Goal: Task Accomplishment & Management: Manage account settings

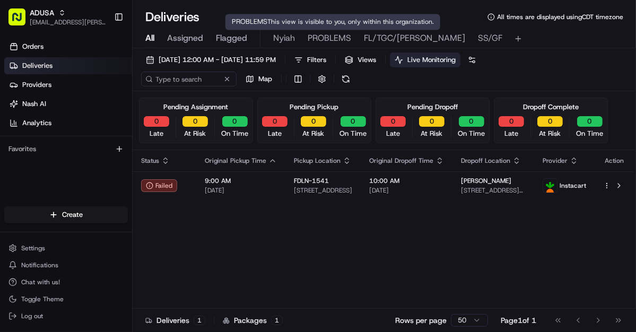
click at [334, 34] on span "PROBLEMS" at bounding box center [330, 38] width 44 height 13
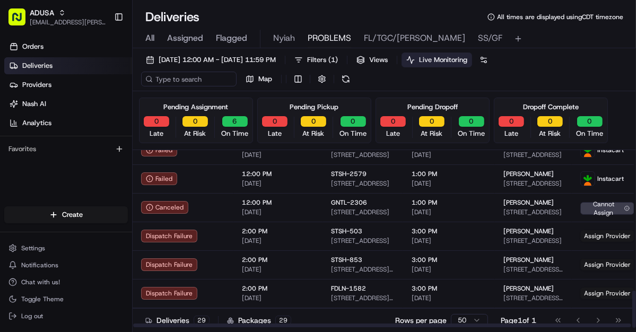
scroll to position [674, 0]
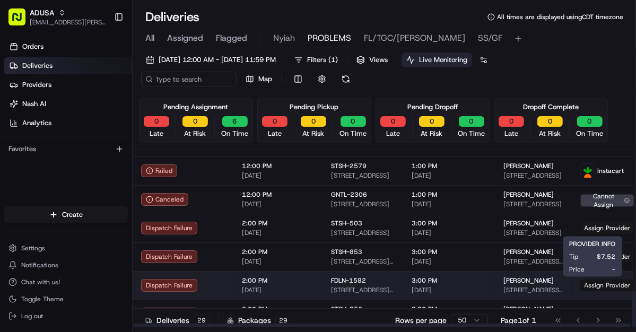
click at [598, 286] on span "Assign Provider" at bounding box center [608, 286] width 54 height 12
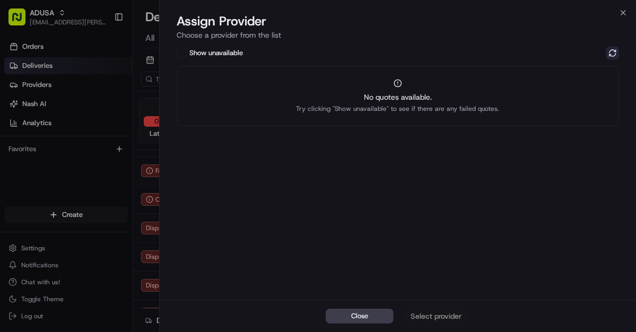
click at [609, 51] on button at bounding box center [613, 53] width 13 height 13
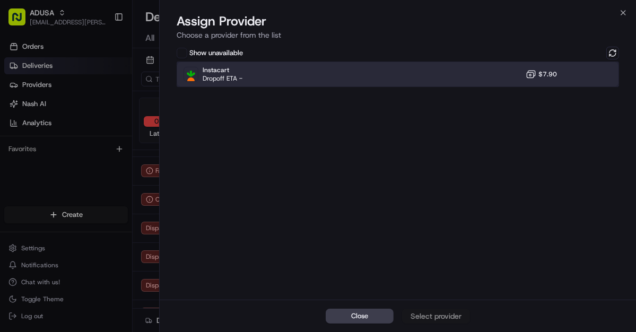
click at [306, 76] on div "Instacart Dropoff ETA - $7.90" at bounding box center [398, 74] width 443 height 25
click at [444, 314] on div "Assign Provider" at bounding box center [436, 316] width 52 height 11
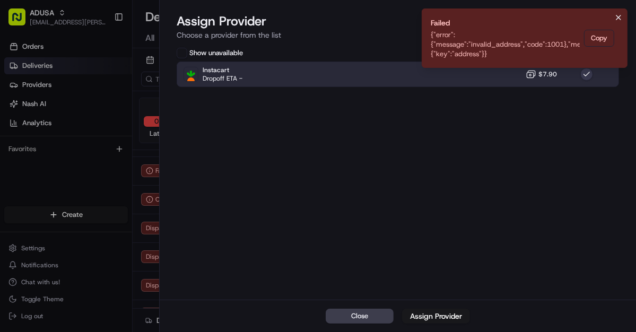
click at [618, 15] on icon "Notifications (F8)" at bounding box center [619, 17] width 8 height 8
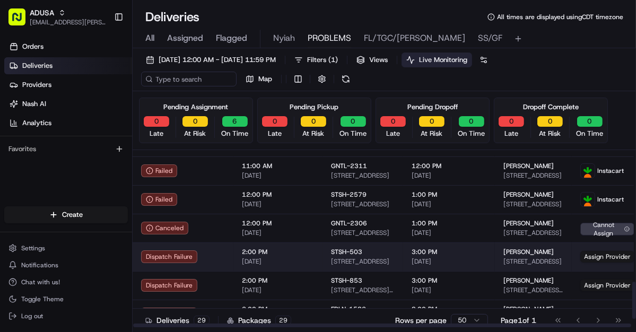
scroll to position [632, 0]
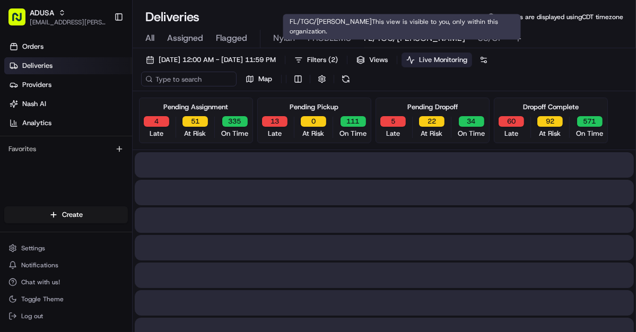
click at [373, 36] on span "FL/TGC/Martins" at bounding box center [414, 38] width 101 height 13
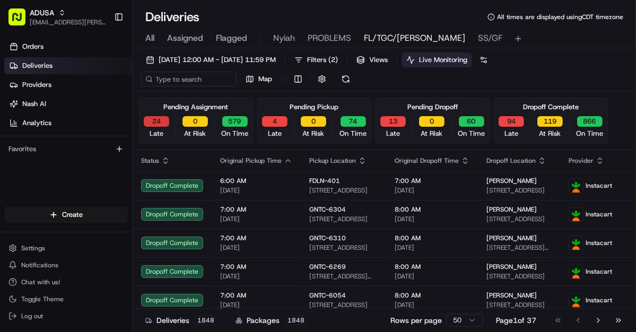
click at [156, 122] on button "24" at bounding box center [156, 121] width 25 height 11
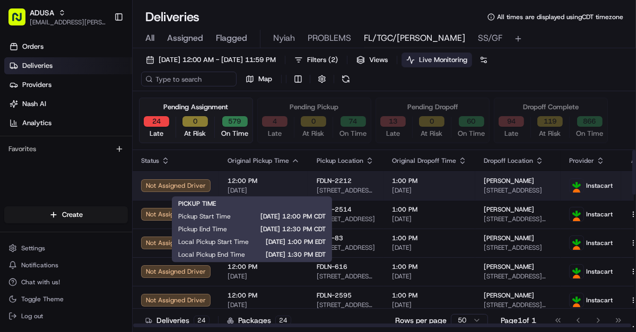
click at [279, 185] on div "12:00 PM 08/16/2025" at bounding box center [264, 186] width 72 height 18
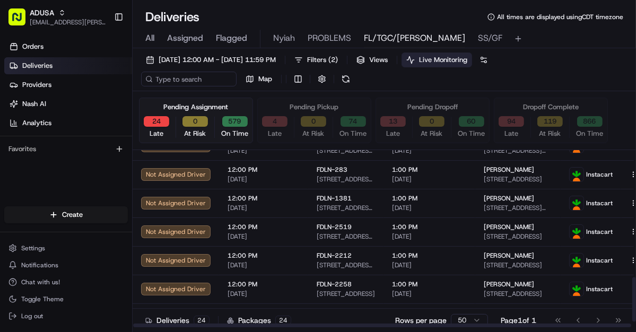
scroll to position [531, 0]
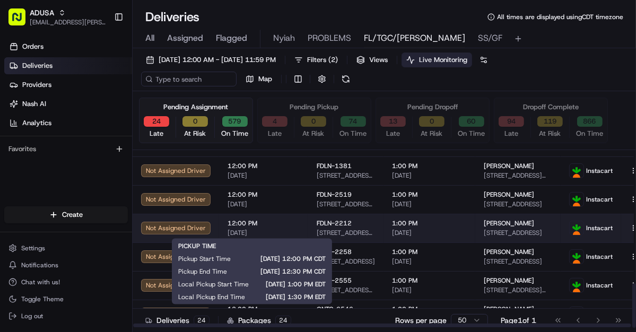
click at [277, 225] on span "12:00 PM" at bounding box center [264, 223] width 72 height 8
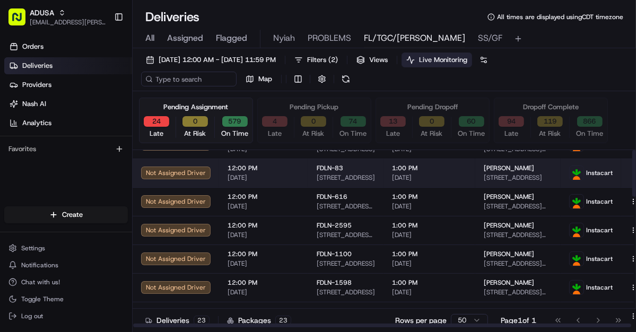
scroll to position [0, 0]
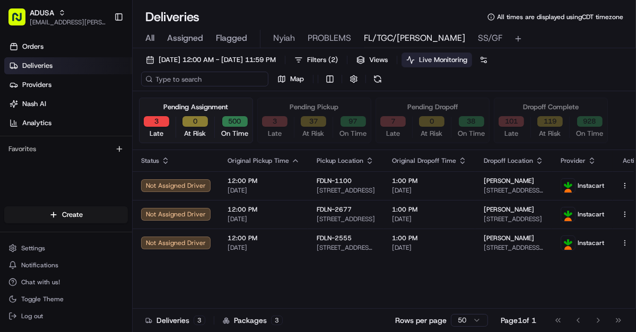
click at [206, 77] on input at bounding box center [204, 79] width 127 height 15
paste input "m707298019"
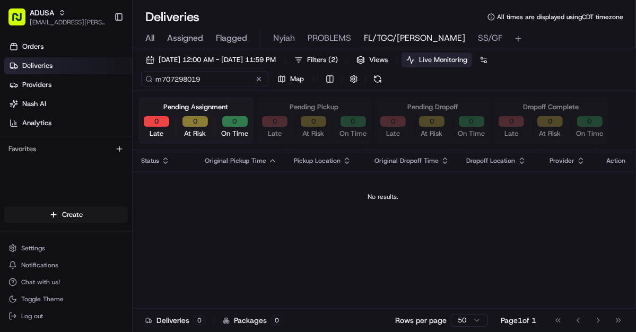
type input "m707298019"
click at [148, 39] on span "All" at bounding box center [149, 38] width 9 height 13
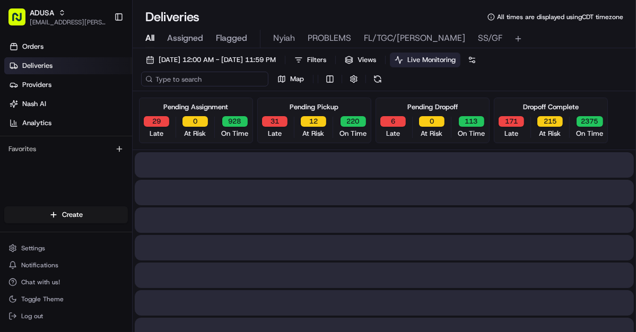
click at [178, 80] on input at bounding box center [204, 79] width 127 height 15
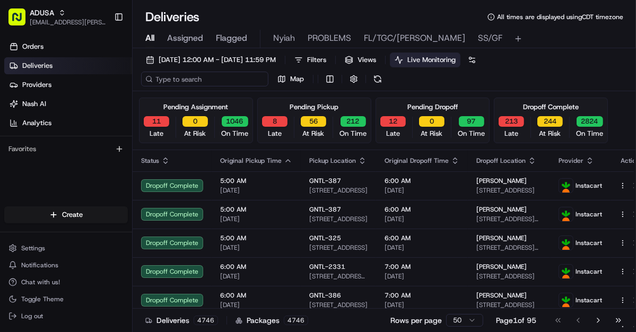
paste input "m707298019"
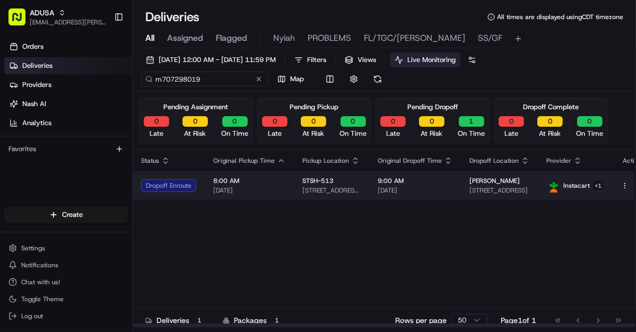
type input "m707298019"
click at [287, 186] on td "8:00 AM 08/16/2025" at bounding box center [249, 185] width 89 height 29
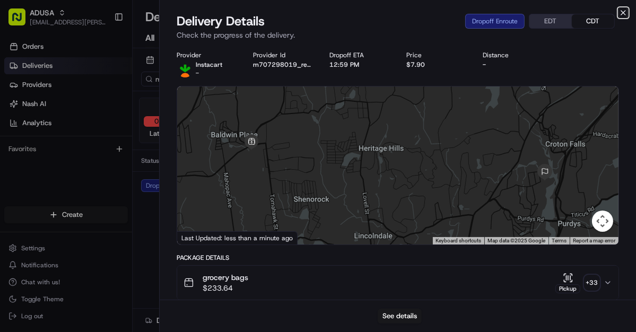
click at [624, 12] on icon "button" at bounding box center [623, 13] width 4 height 4
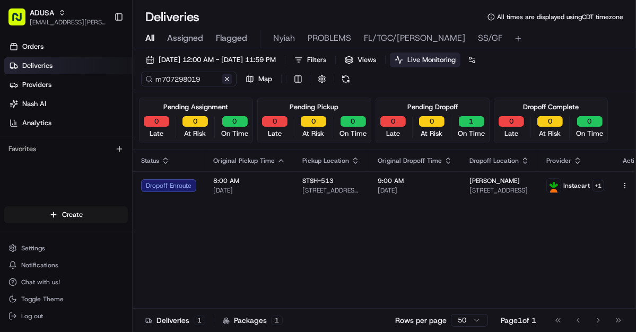
click at [228, 75] on button at bounding box center [227, 79] width 11 height 11
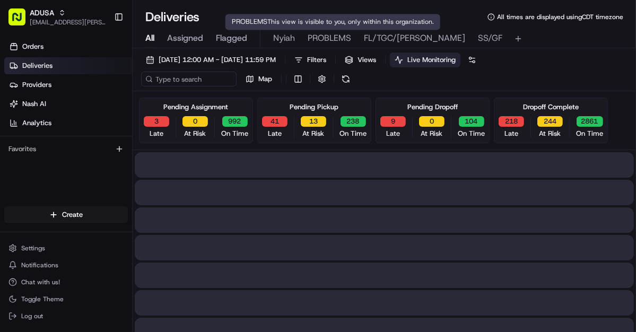
click at [331, 38] on span "PROBLEMS" at bounding box center [330, 38] width 44 height 13
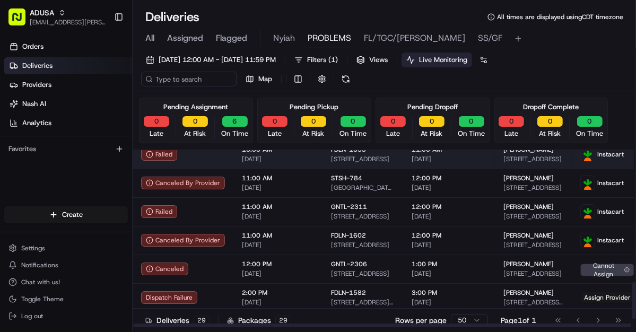
scroll to position [674, 0]
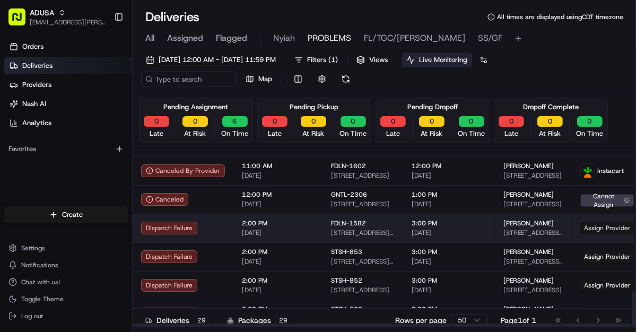
click at [594, 225] on span "Assign Provider" at bounding box center [608, 228] width 54 height 12
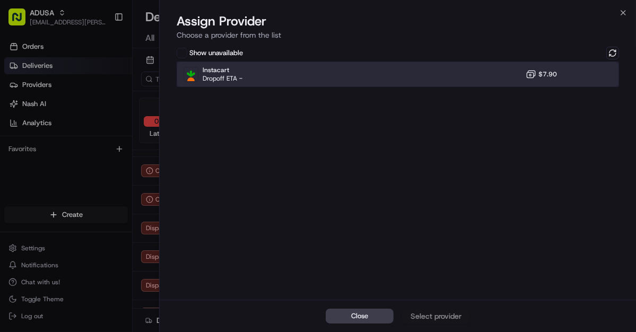
click at [410, 81] on div "Instacart Dropoff ETA - $7.90" at bounding box center [398, 74] width 443 height 25
click at [431, 314] on div "Assign Provider" at bounding box center [436, 316] width 52 height 11
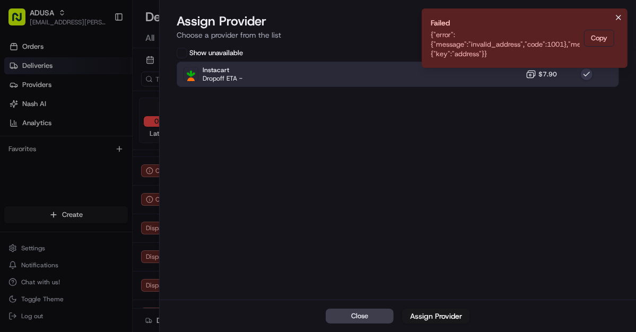
click at [620, 20] on icon "Notifications (F8)" at bounding box center [619, 17] width 8 height 8
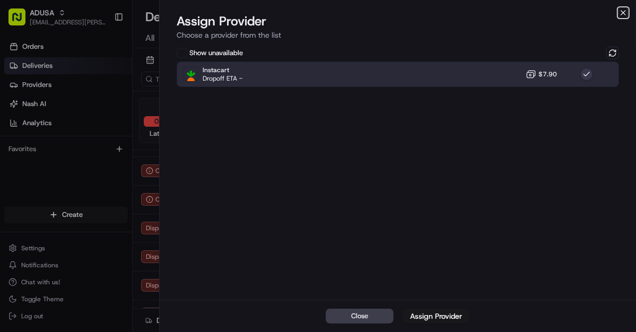
click at [621, 8] on icon "button" at bounding box center [623, 12] width 8 height 8
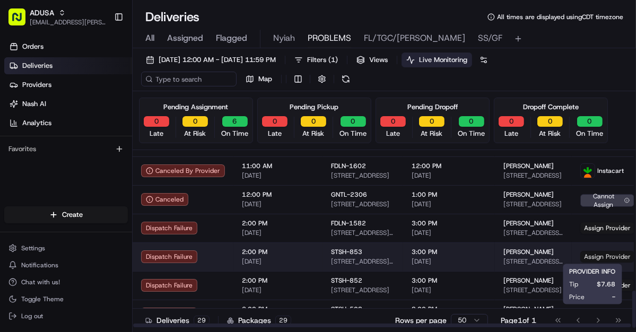
click at [584, 255] on span "Assign Provider" at bounding box center [608, 257] width 54 height 12
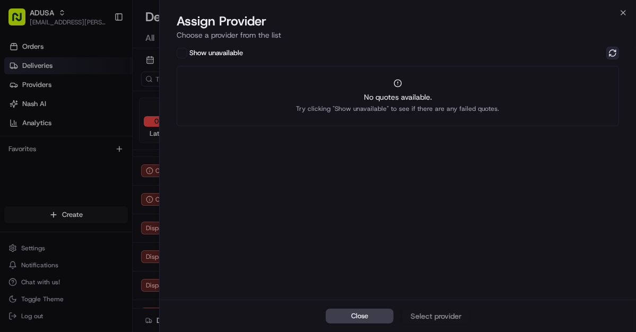
click at [615, 51] on button at bounding box center [613, 53] width 13 height 13
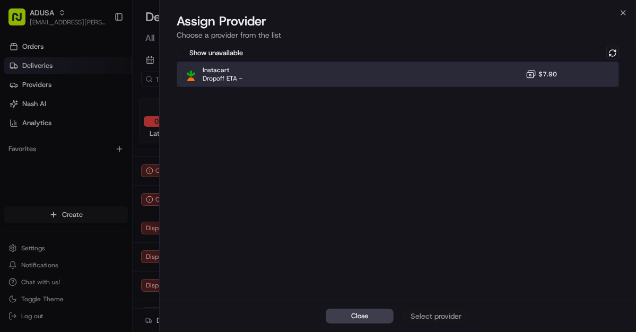
click at [396, 73] on div "Instacart Dropoff ETA - $7.90" at bounding box center [398, 74] width 443 height 25
click at [426, 316] on div "Assign Provider" at bounding box center [436, 316] width 52 height 11
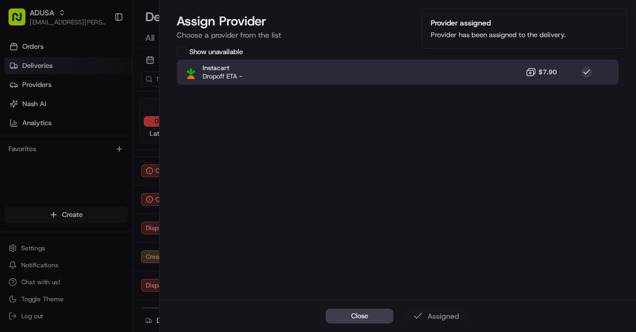
drag, startPoint x: 619, startPoint y: 17, endPoint x: 590, endPoint y: 39, distance: 36.0
click at [619, 18] on icon "Notifications (F8)" at bounding box center [619, 17] width 4 height 4
drag, startPoint x: 625, startPoint y: 14, endPoint x: 589, endPoint y: 29, distance: 38.3
click at [624, 14] on icon "button" at bounding box center [623, 12] width 8 height 8
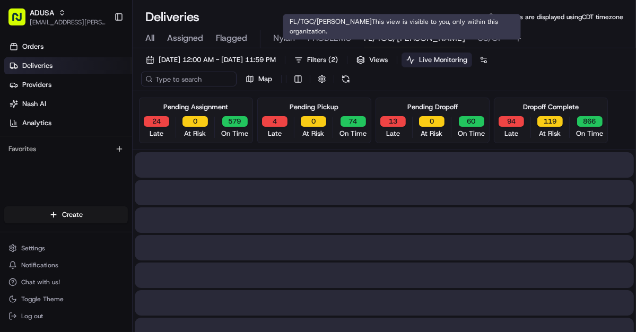
click at [374, 37] on span "FL/TGC/Martins" at bounding box center [414, 38] width 101 height 13
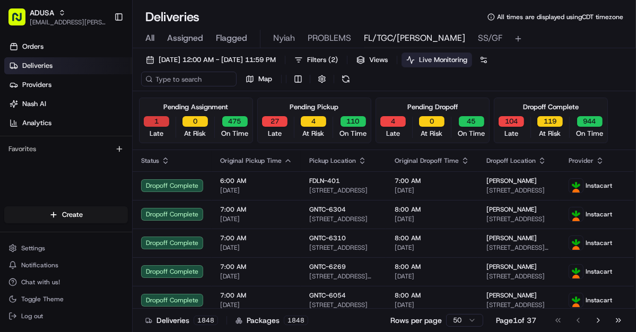
click at [152, 123] on button "1" at bounding box center [156, 121] width 25 height 11
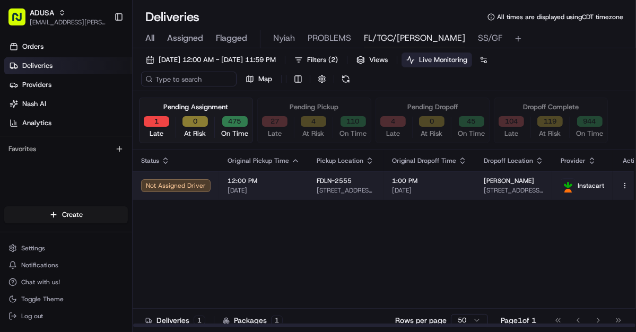
click at [279, 185] on div "12:00 PM 08/16/2025" at bounding box center [264, 186] width 72 height 18
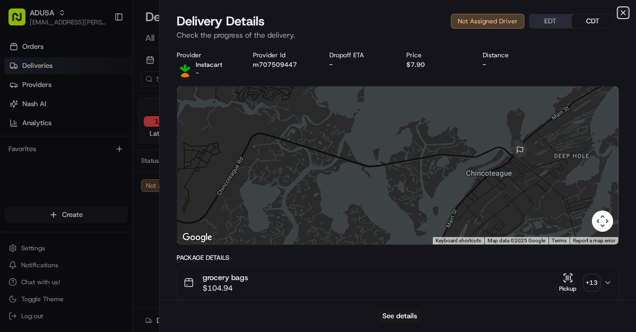
click at [624, 12] on icon "button" at bounding box center [623, 13] width 4 height 4
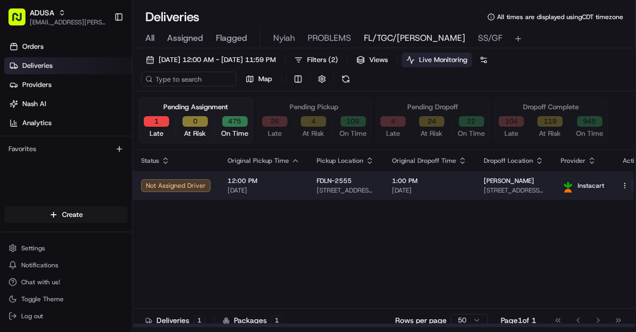
click at [631, 184] on button at bounding box center [637, 185] width 13 height 13
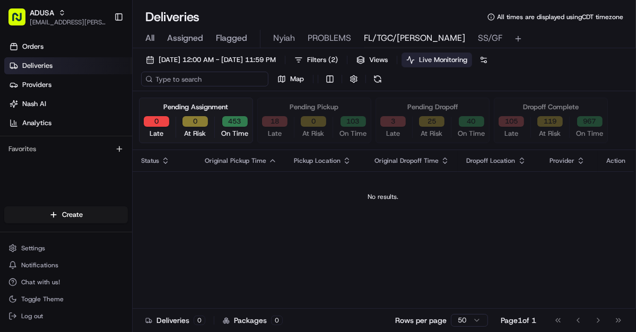
click at [204, 80] on input at bounding box center [204, 79] width 127 height 15
paste input "m706051114"
type input "m706051114"
click at [148, 30] on button "All" at bounding box center [149, 39] width 9 height 18
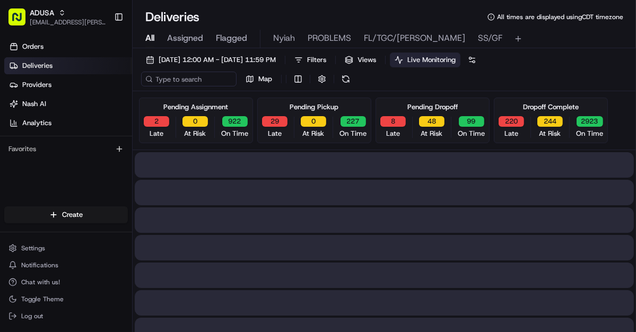
click at [149, 39] on span "All" at bounding box center [149, 38] width 9 height 13
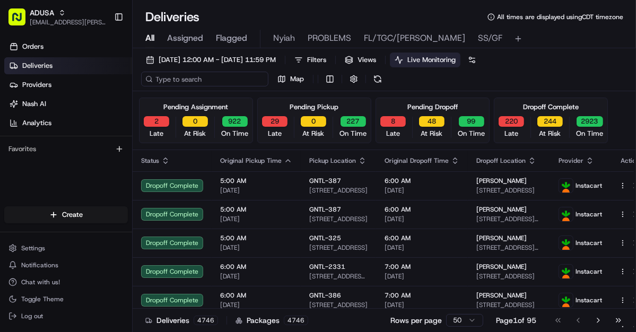
click at [170, 79] on input at bounding box center [204, 79] width 127 height 15
paste input "m706051114"
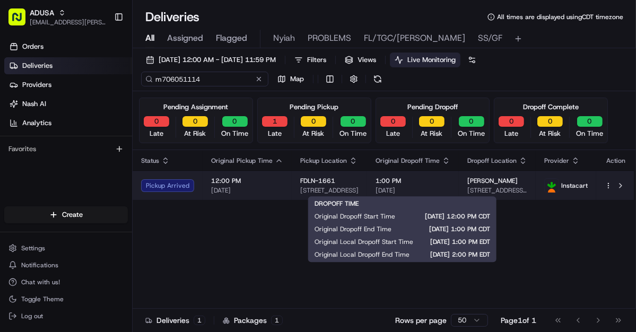
type input "m706051114"
click at [422, 183] on span "1:00 PM" at bounding box center [413, 181] width 75 height 8
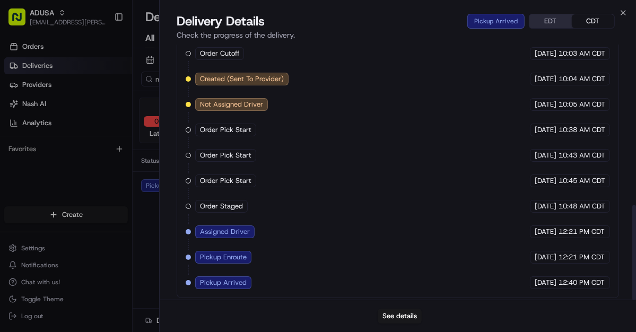
scroll to position [431, 0]
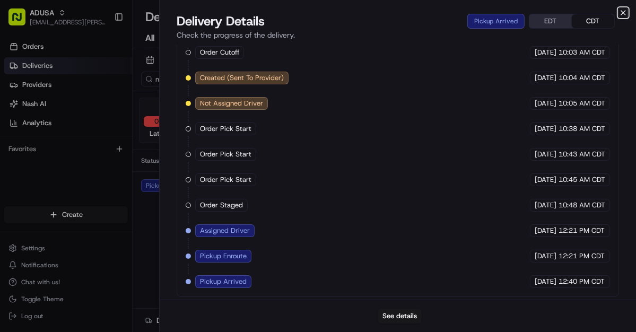
click at [623, 13] on icon "button" at bounding box center [623, 13] width 4 height 4
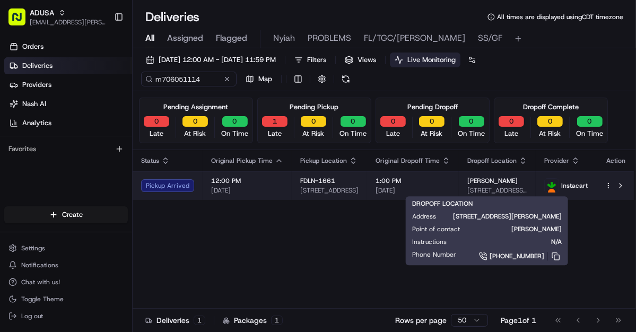
click at [491, 184] on span "Avi Aggarwal" at bounding box center [493, 181] width 50 height 8
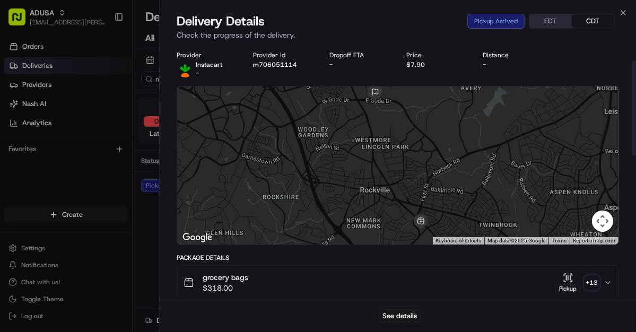
scroll to position [42, 0]
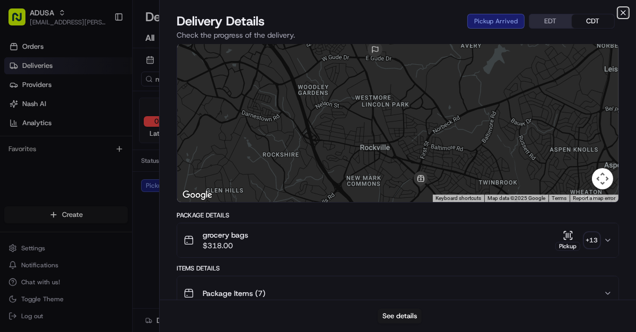
click at [623, 11] on icon "button" at bounding box center [623, 12] width 8 height 8
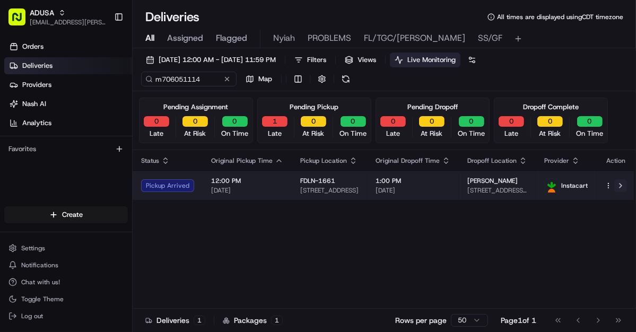
click at [619, 185] on button at bounding box center [621, 185] width 13 height 13
click at [348, 186] on span "845 Rockville Pike, Rockville, MD 20852, US" at bounding box center [329, 190] width 58 height 8
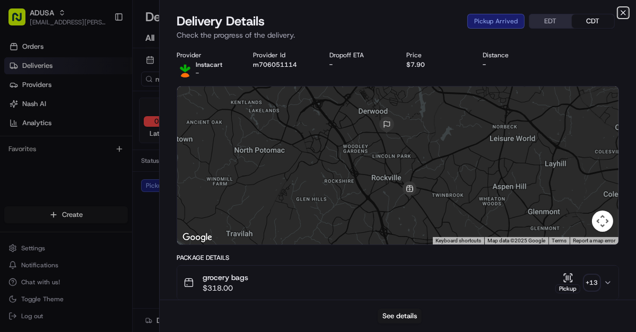
click at [625, 14] on icon "button" at bounding box center [623, 13] width 4 height 4
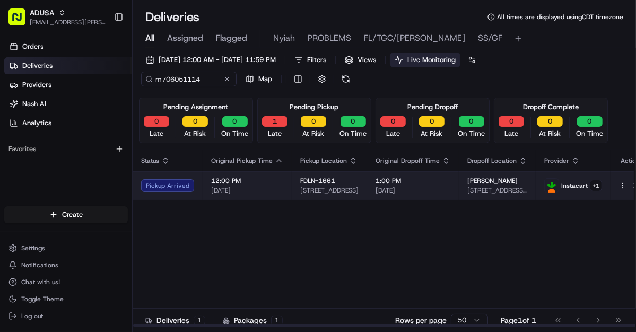
click at [573, 184] on span "Instacart" at bounding box center [575, 186] width 27 height 8
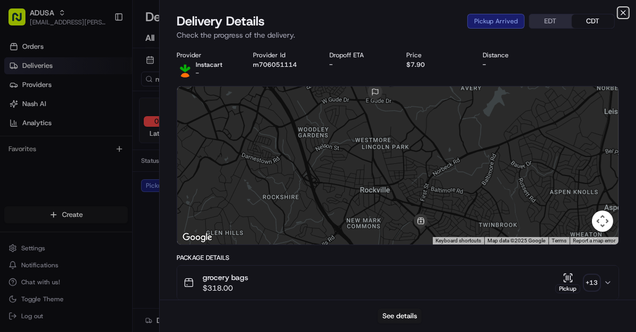
click at [624, 13] on icon "button" at bounding box center [623, 13] width 4 height 4
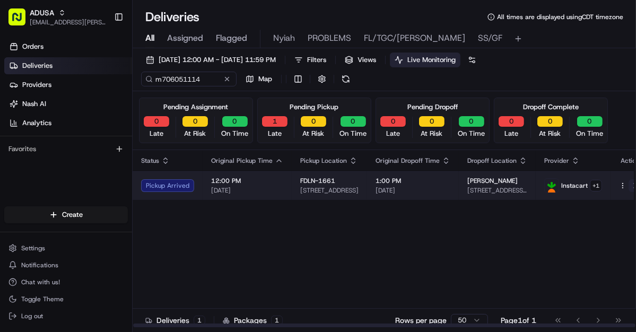
click at [629, 185] on button at bounding box center [635, 185] width 13 height 13
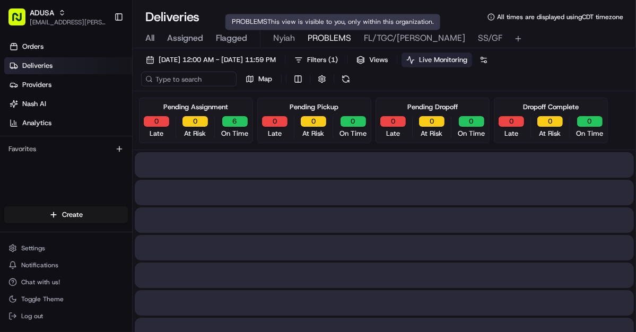
click at [316, 36] on span "PROBLEMS" at bounding box center [330, 38] width 44 height 13
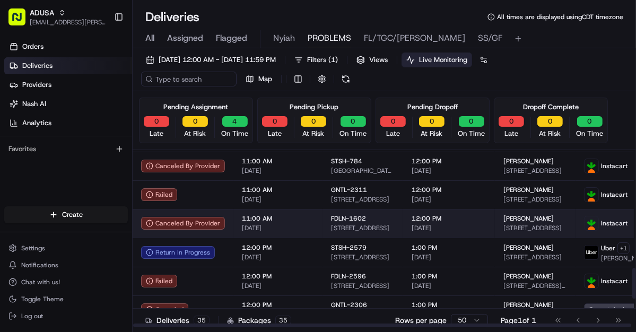
scroll to position [847, 0]
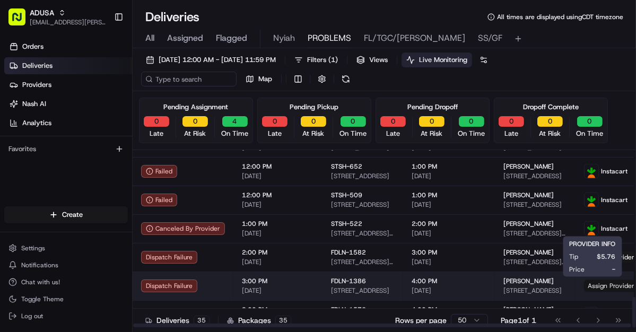
click at [589, 286] on span "Assign Provider" at bounding box center [611, 286] width 54 height 12
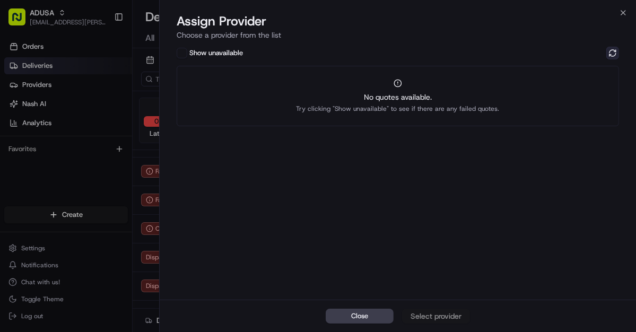
click at [611, 51] on button at bounding box center [613, 53] width 13 height 13
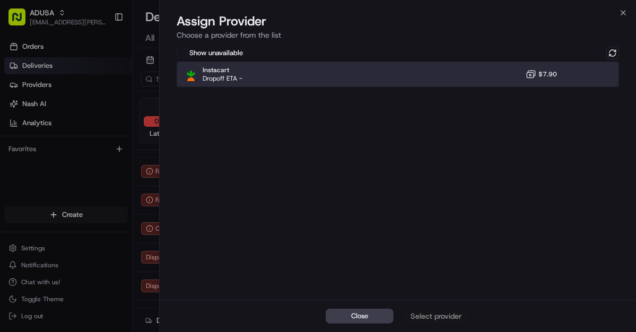
click at [317, 75] on div "Instacart Dropoff ETA - $7.90" at bounding box center [398, 74] width 443 height 25
click at [434, 319] on div "Assign Provider" at bounding box center [436, 316] width 52 height 11
click at [626, 12] on icon "button" at bounding box center [623, 12] width 8 height 8
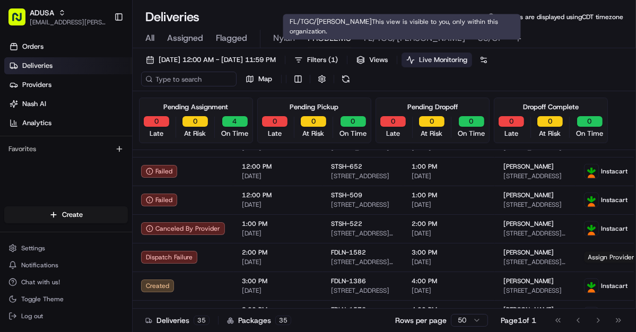
click at [376, 36] on span "FL/TGC/Martins" at bounding box center [414, 38] width 101 height 13
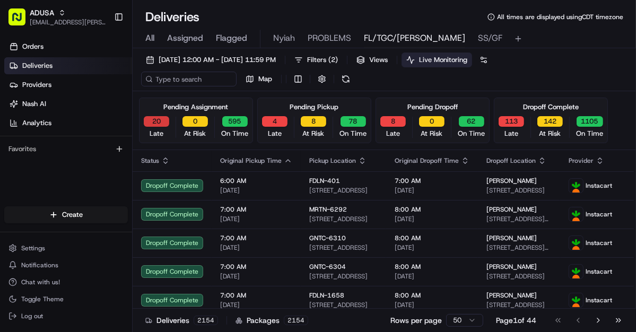
click at [155, 120] on button "20" at bounding box center [156, 121] width 25 height 11
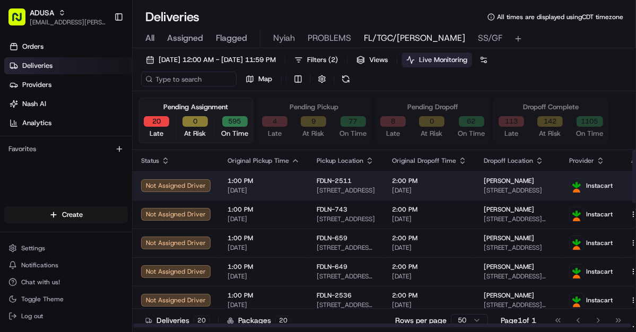
click at [213, 190] on td "Not Assigned Driver" at bounding box center [176, 185] width 87 height 29
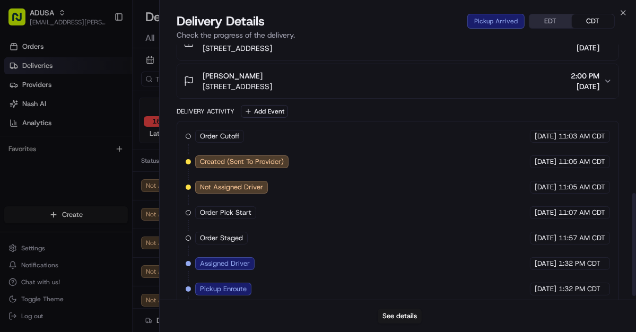
scroll to position [380, 0]
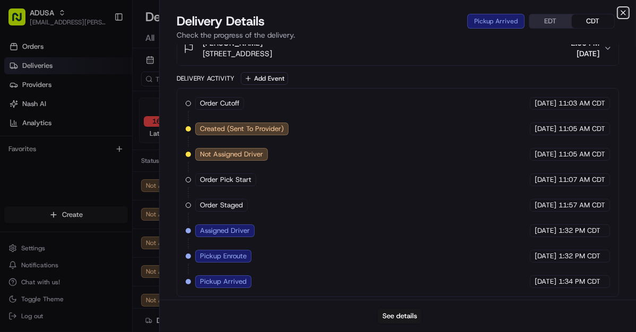
click at [624, 10] on icon "button" at bounding box center [623, 12] width 8 height 8
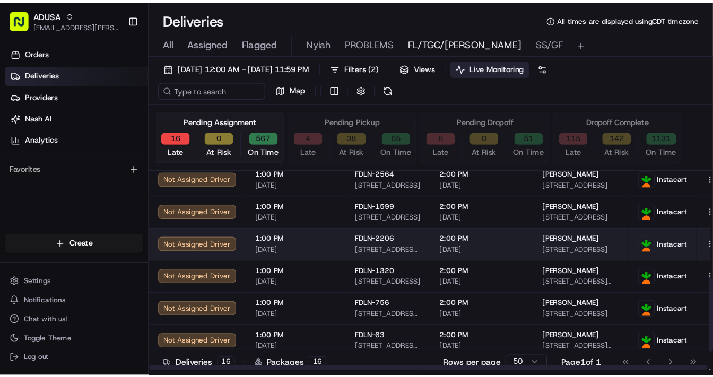
scroll to position [301, 0]
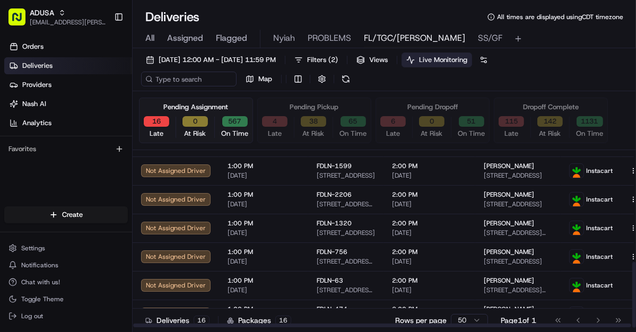
click at [478, 320] on html "ADUSA lanyia.patton@adusa.com Toggle Sidebar Orders Deliveries Providers Nash A…" at bounding box center [318, 166] width 636 height 332
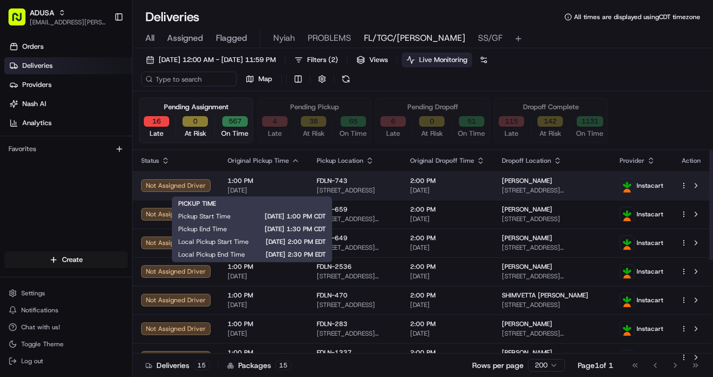
click at [282, 187] on span "[DATE]" at bounding box center [264, 190] width 72 height 8
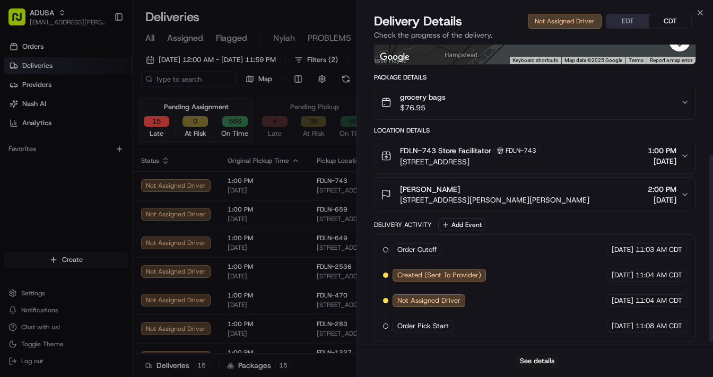
scroll to position [182, 0]
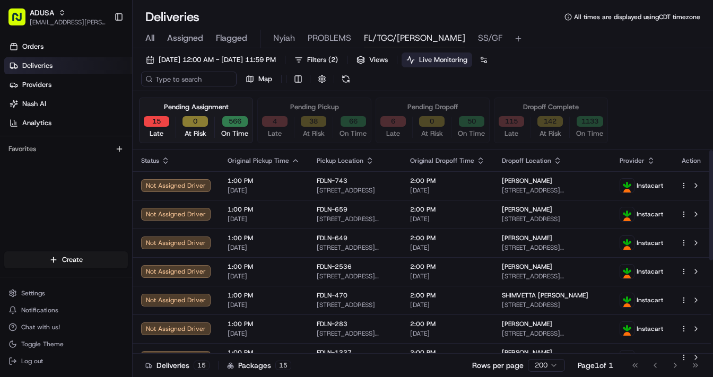
click at [276, 215] on span "[DATE]" at bounding box center [264, 219] width 72 height 8
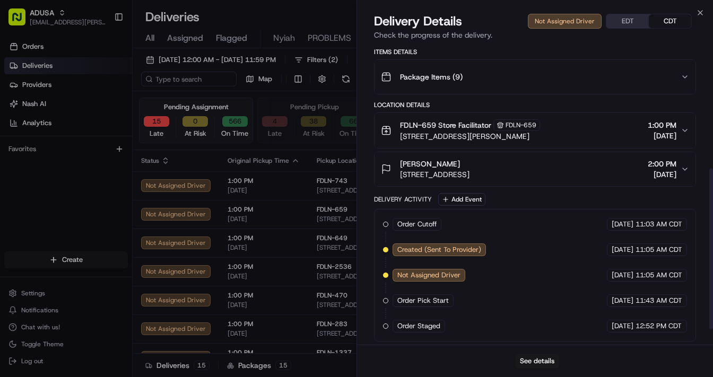
scroll to position [260, 0]
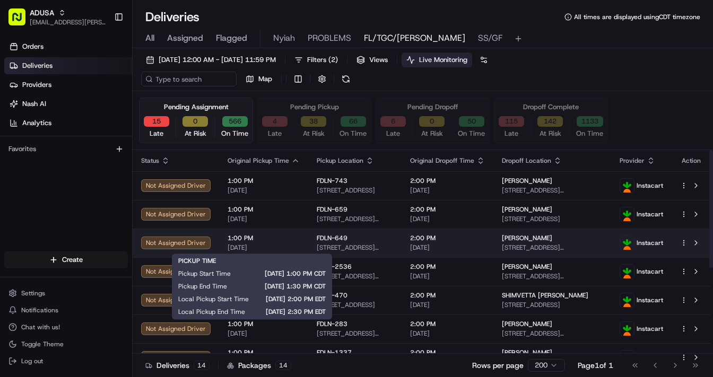
click at [286, 244] on span "[DATE]" at bounding box center [264, 248] width 72 height 8
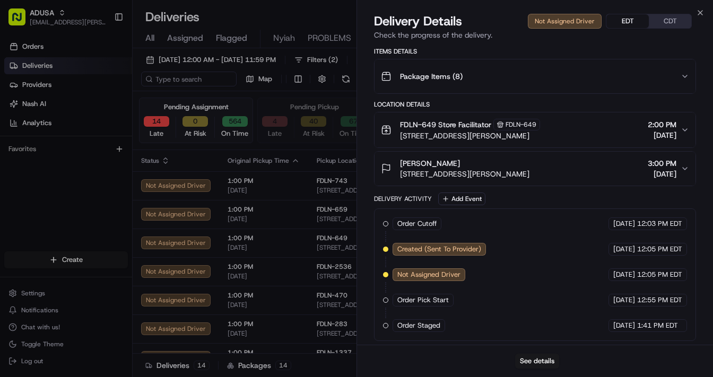
click at [630, 19] on button "EDT" at bounding box center [628, 21] width 42 height 14
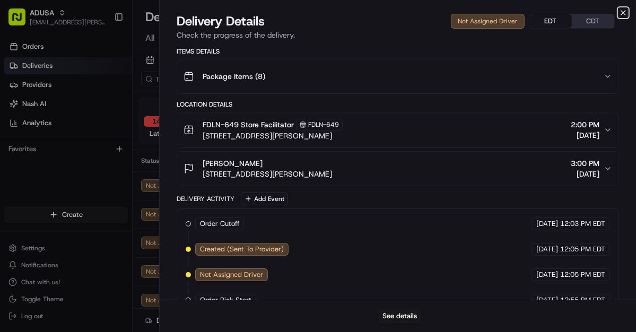
click at [624, 10] on icon "button" at bounding box center [623, 12] width 8 height 8
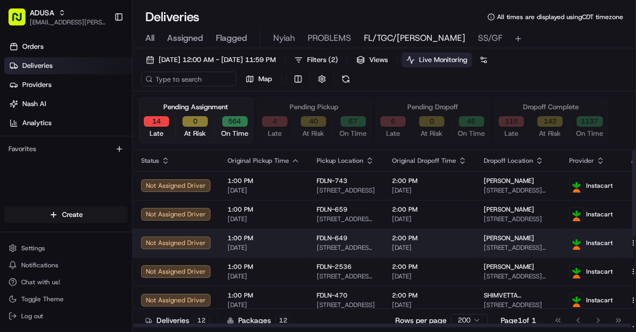
click at [636, 242] on button at bounding box center [646, 243] width 13 height 13
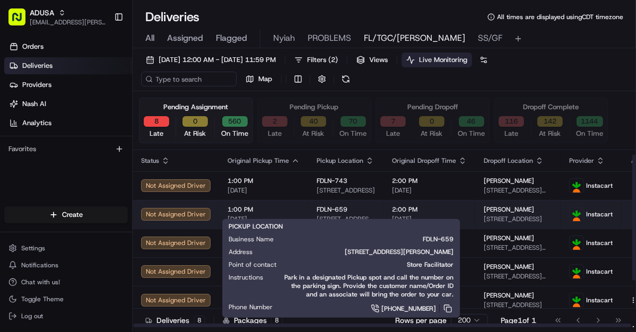
scroll to position [42, 0]
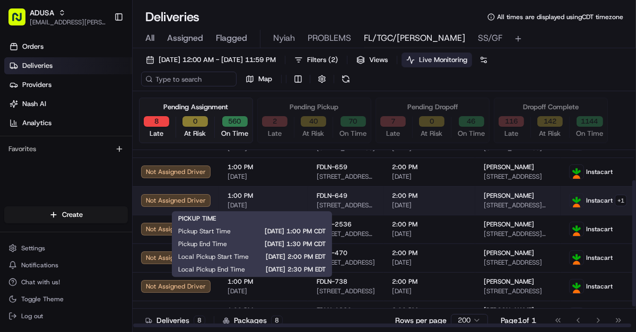
click at [281, 198] on span "1:00 PM" at bounding box center [264, 196] width 72 height 8
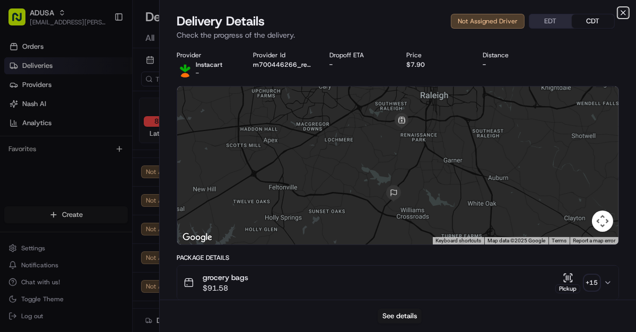
click at [621, 12] on icon "button" at bounding box center [623, 12] width 8 height 8
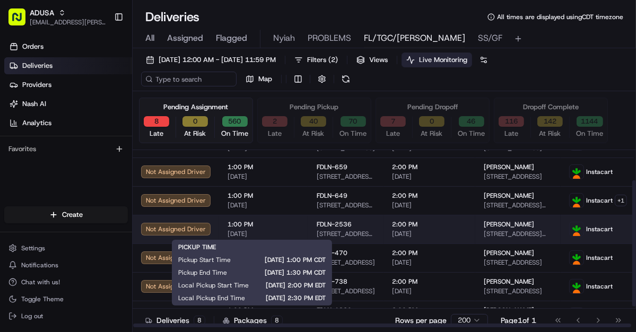
click at [285, 231] on span "[DATE]" at bounding box center [264, 234] width 72 height 8
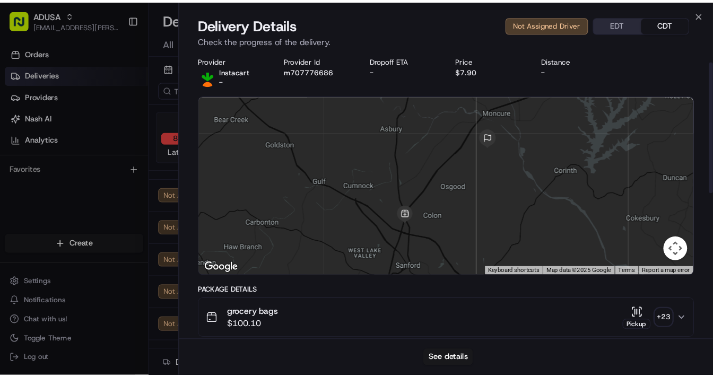
scroll to position [0, 0]
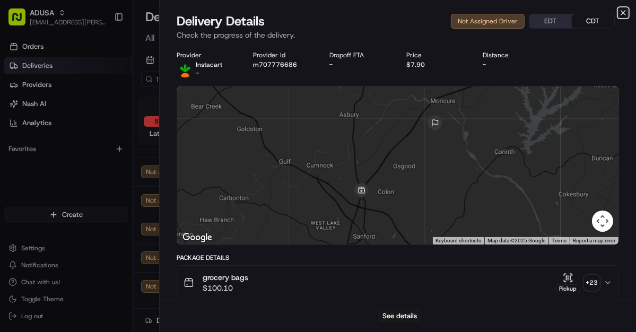
click at [625, 15] on icon "button" at bounding box center [623, 13] width 4 height 4
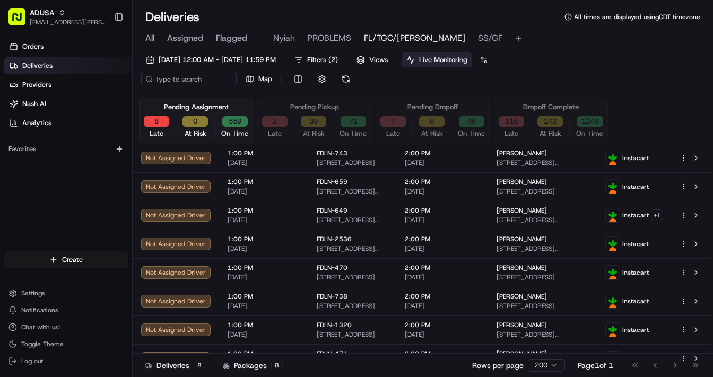
scroll to position [28, 0]
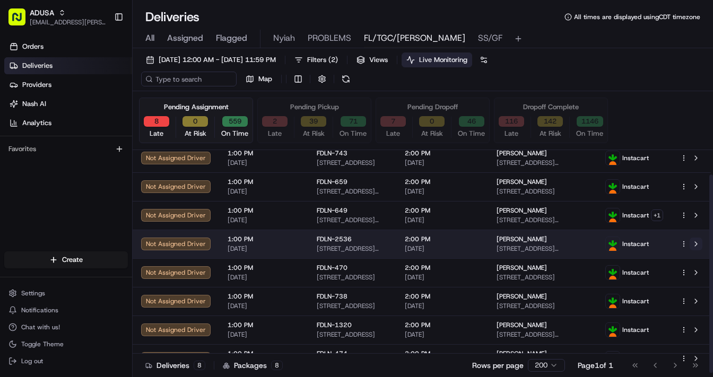
click at [636, 245] on button at bounding box center [696, 244] width 13 height 13
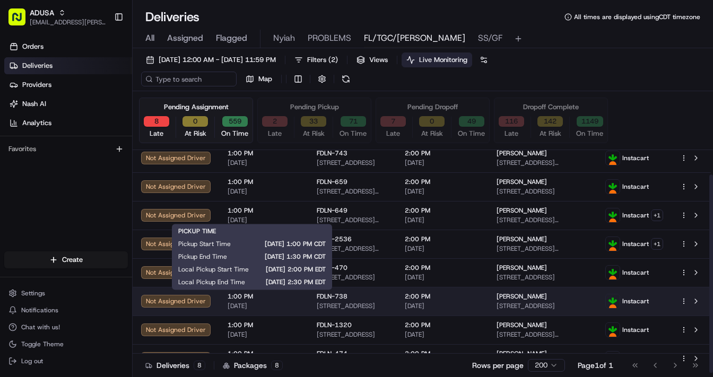
click at [293, 298] on span "1:00 PM" at bounding box center [264, 296] width 72 height 8
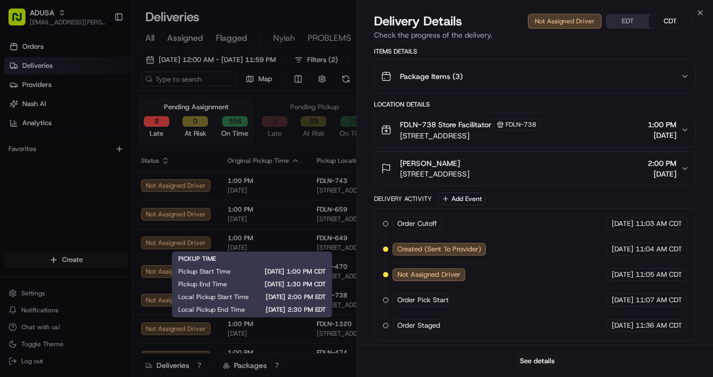
scroll to position [0, 0]
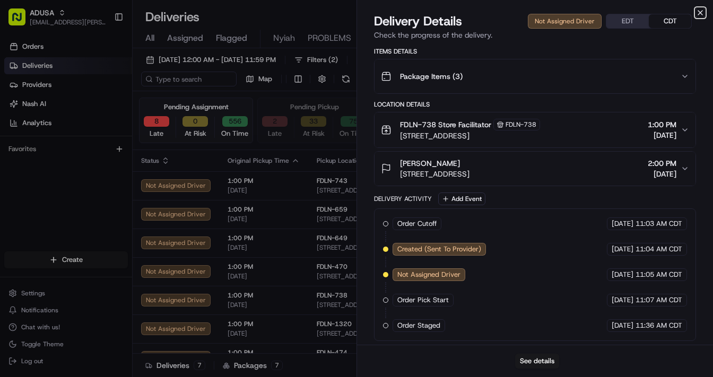
click at [636, 10] on icon "button" at bounding box center [700, 12] width 8 height 8
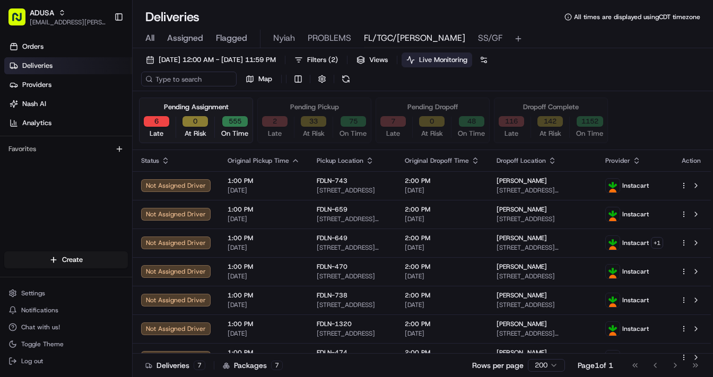
click at [150, 38] on span "All" at bounding box center [149, 38] width 9 height 13
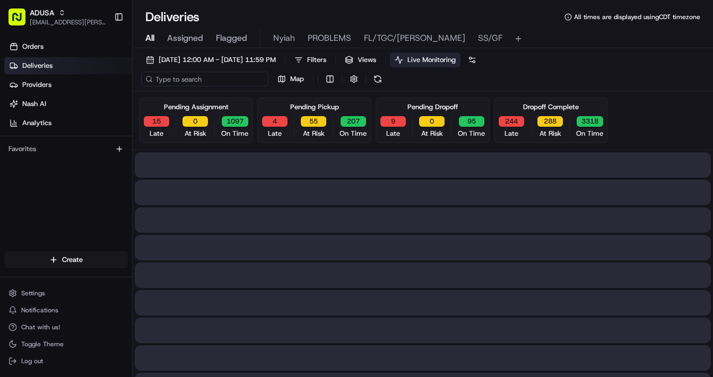
click at [176, 79] on input at bounding box center [204, 79] width 127 height 15
paste input "m707795778"
type input "m707795778"
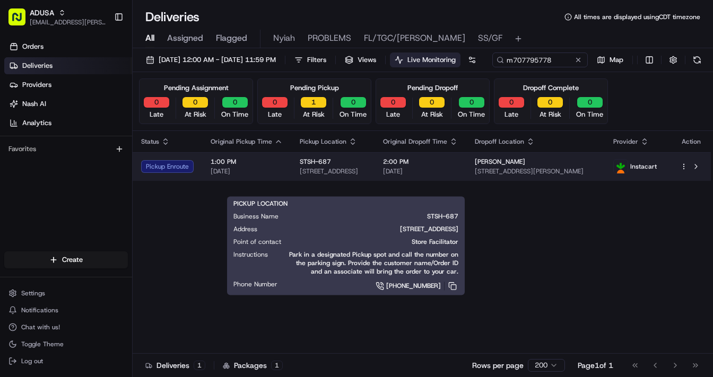
click at [361, 176] on span "22 Leetes Island Rd, Branford, CT 06405, US" at bounding box center [333, 171] width 66 height 8
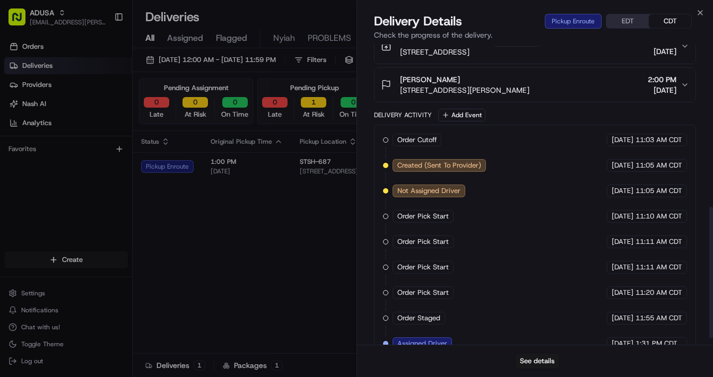
scroll to position [386, 0]
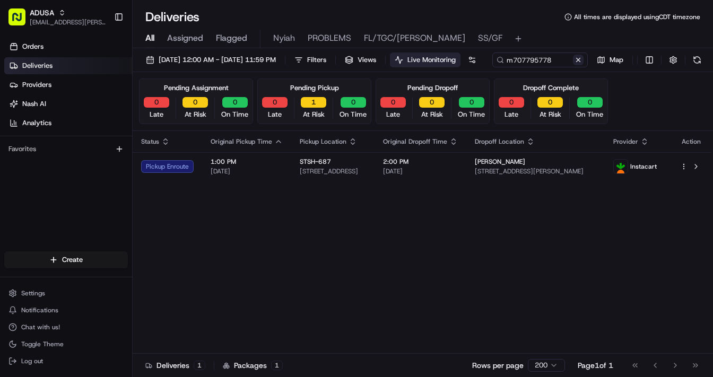
click at [573, 65] on button at bounding box center [578, 60] width 11 height 11
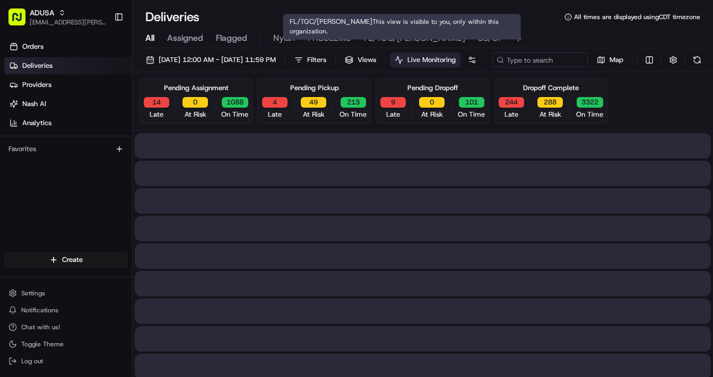
click at [376, 36] on span "FL/TGC/Martins" at bounding box center [414, 38] width 101 height 13
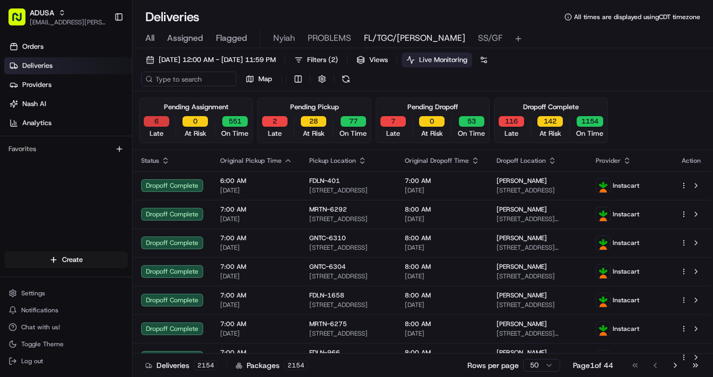
click at [156, 124] on button "6" at bounding box center [156, 121] width 25 height 11
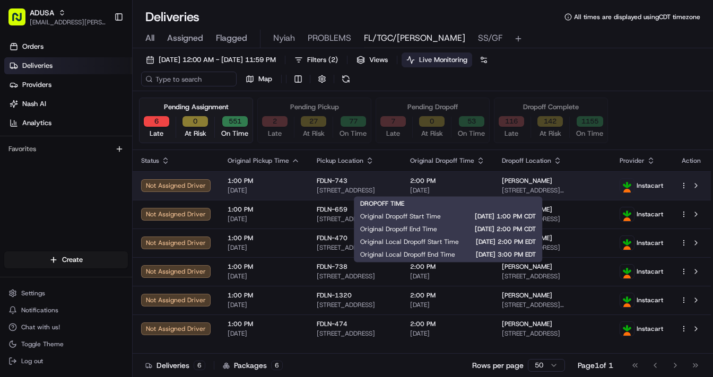
click at [482, 184] on span "2:00 PM" at bounding box center [447, 181] width 75 height 8
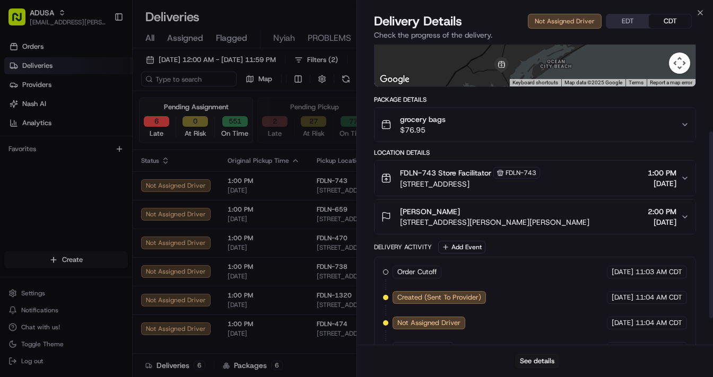
scroll to position [182, 0]
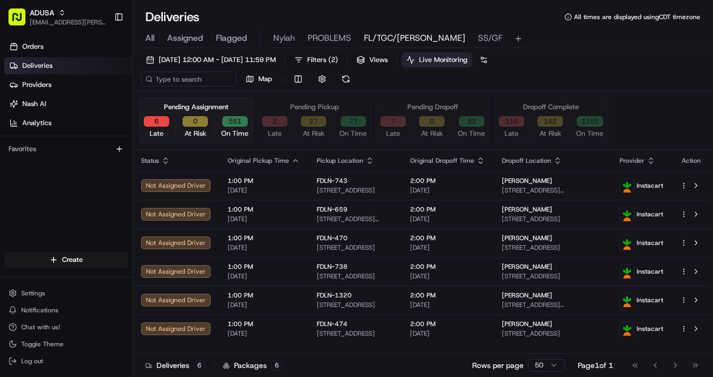
click at [280, 215] on span "[DATE]" at bounding box center [264, 219] width 72 height 8
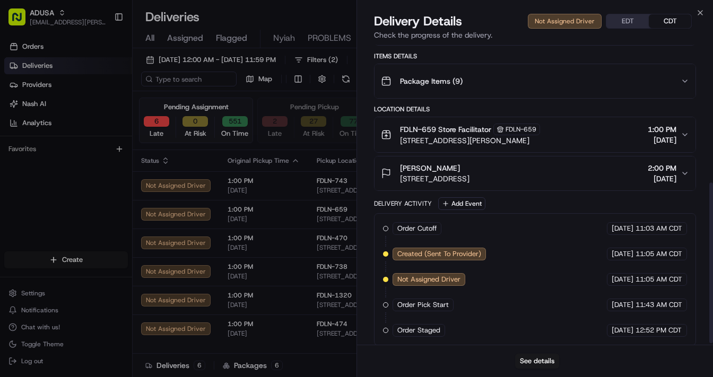
scroll to position [260, 0]
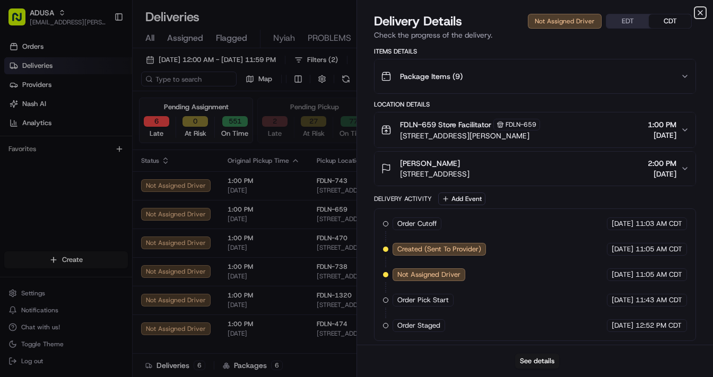
click at [636, 10] on icon "button" at bounding box center [700, 12] width 8 height 8
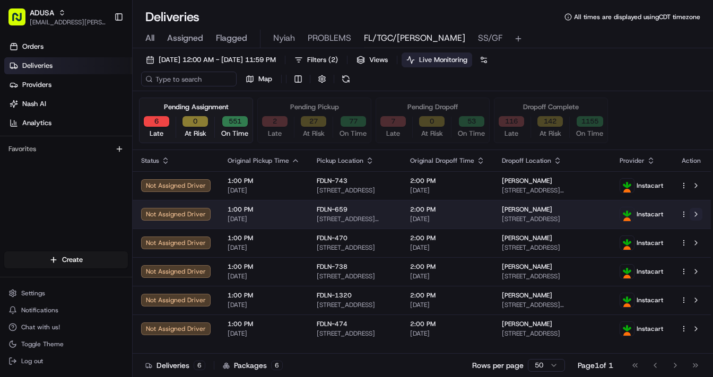
click at [636, 214] on button at bounding box center [696, 214] width 13 height 13
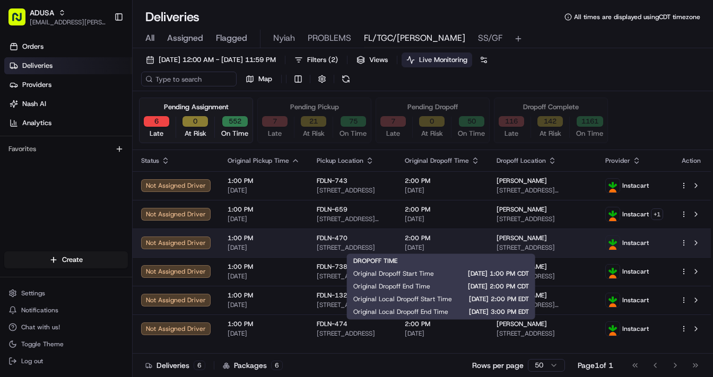
click at [474, 241] on span "2:00 PM" at bounding box center [442, 238] width 75 height 8
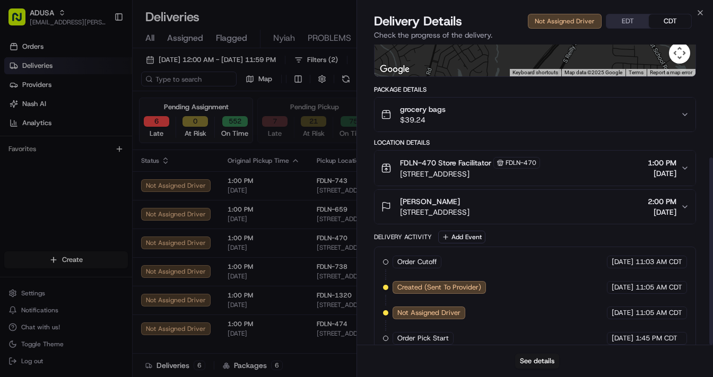
scroll to position [182, 0]
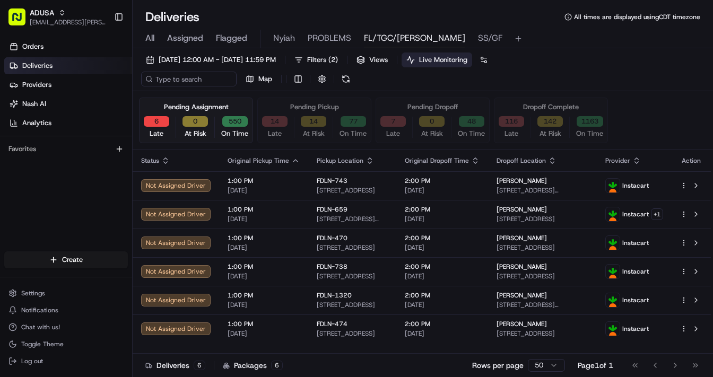
click at [278, 267] on span "1:00 PM" at bounding box center [264, 267] width 72 height 8
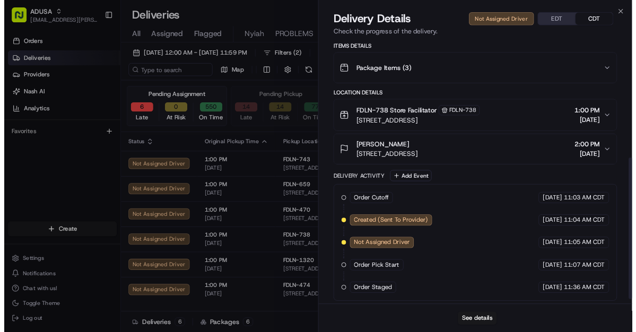
scroll to position [260, 0]
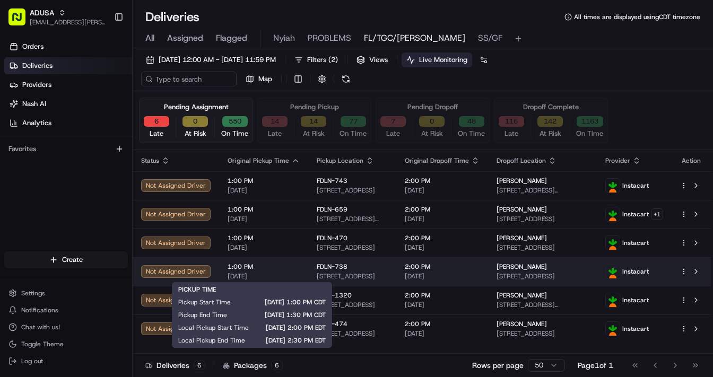
click at [295, 270] on span "1:00 PM" at bounding box center [264, 267] width 72 height 8
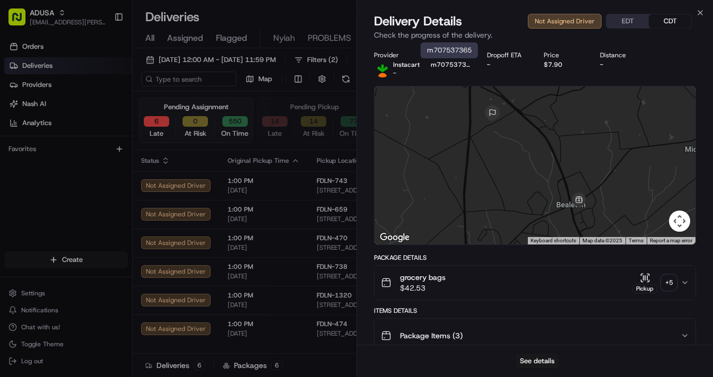
click at [444, 64] on button "m707537365" at bounding box center [451, 65] width 40 height 8
click at [444, 55] on div "Provider Id" at bounding box center [451, 55] width 40 height 8
click at [543, 332] on button "See details" at bounding box center [537, 361] width 44 height 15
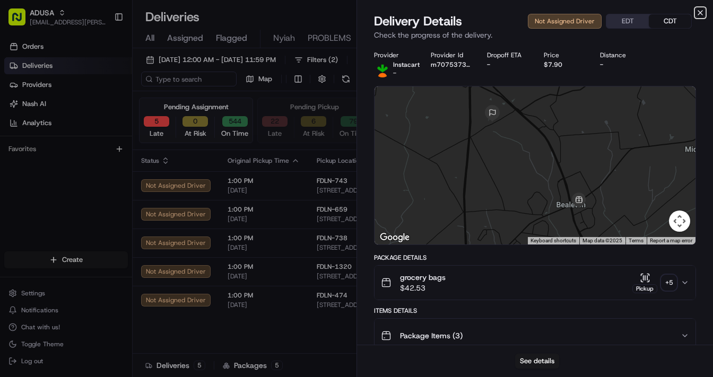
click at [636, 11] on icon "button" at bounding box center [700, 12] width 8 height 8
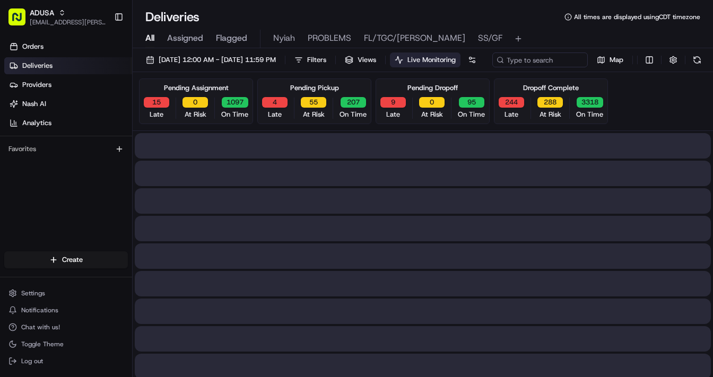
click at [150, 41] on span "All" at bounding box center [149, 38] width 9 height 13
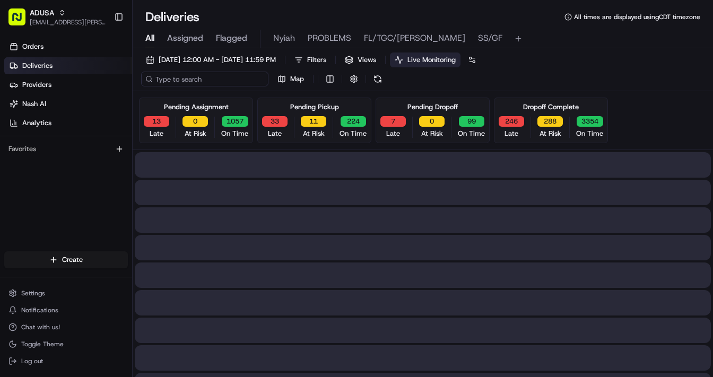
click at [181, 75] on input at bounding box center [204, 79] width 127 height 15
paste input "m707611544"
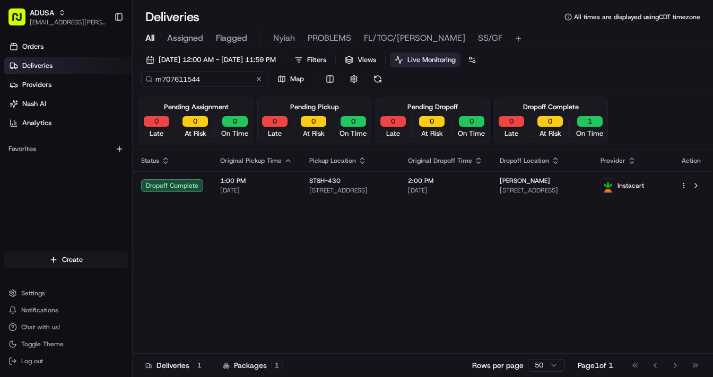
type input "m707611544"
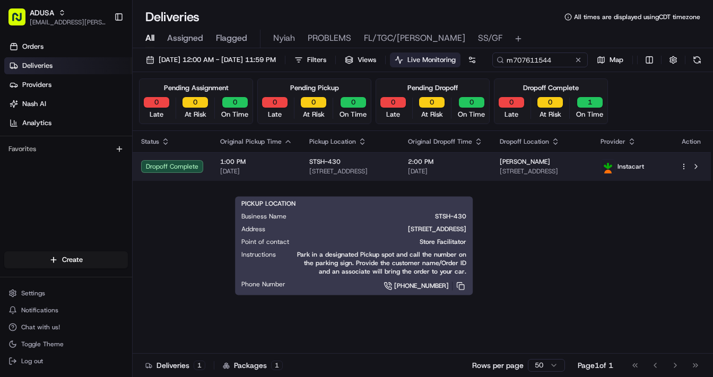
click at [346, 166] on div "STSH-430" at bounding box center [350, 162] width 82 height 8
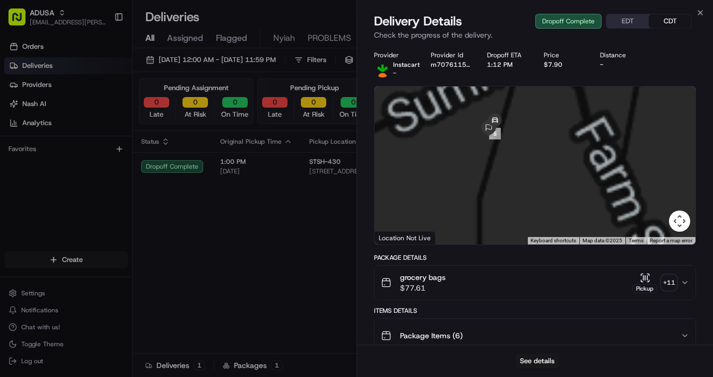
drag, startPoint x: 500, startPoint y: 124, endPoint x: 491, endPoint y: 157, distance: 34.6
click at [491, 157] on div at bounding box center [535, 166] width 321 height 158
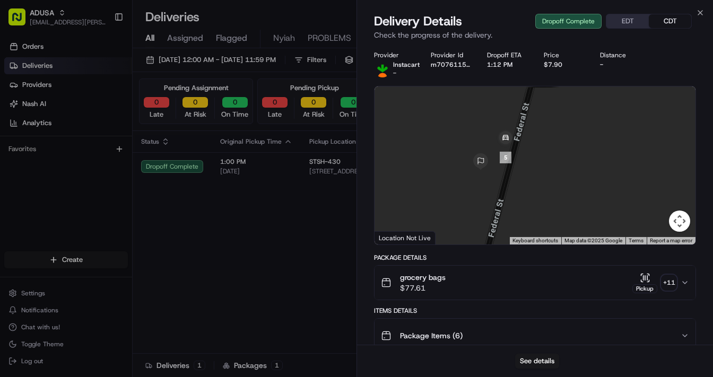
drag, startPoint x: 509, startPoint y: 141, endPoint x: 496, endPoint y: 187, distance: 47.7
click at [496, 187] on div at bounding box center [535, 166] width 321 height 158
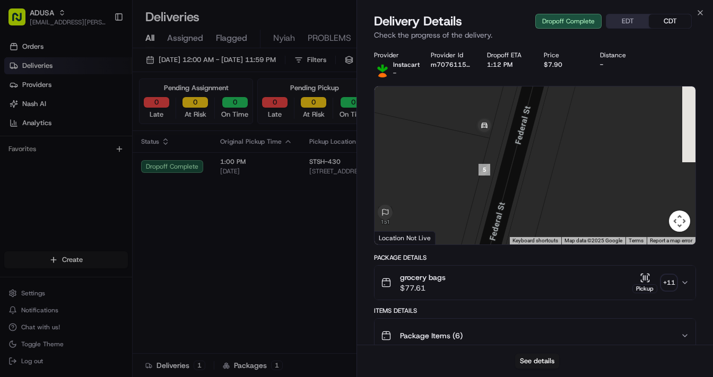
drag, startPoint x: 505, startPoint y: 173, endPoint x: 479, endPoint y: 243, distance: 74.7
click at [479, 243] on div at bounding box center [535, 166] width 321 height 158
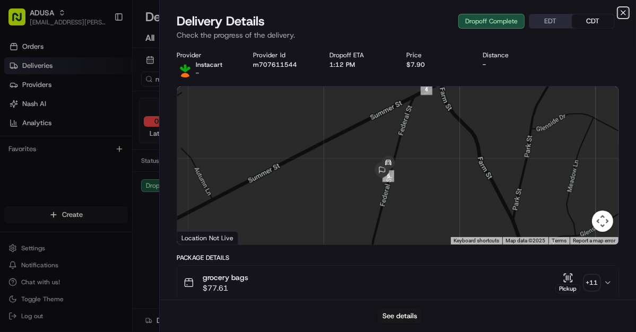
click at [624, 14] on icon "button" at bounding box center [623, 12] width 8 height 8
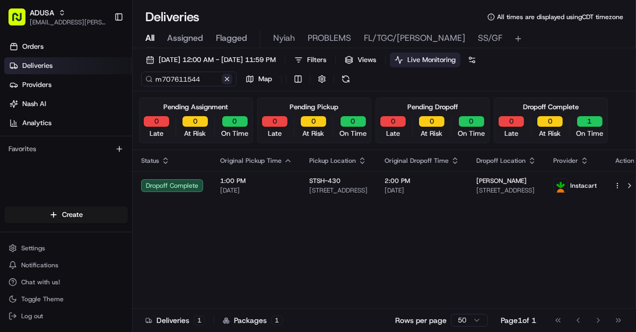
click at [229, 79] on button at bounding box center [227, 79] width 11 height 11
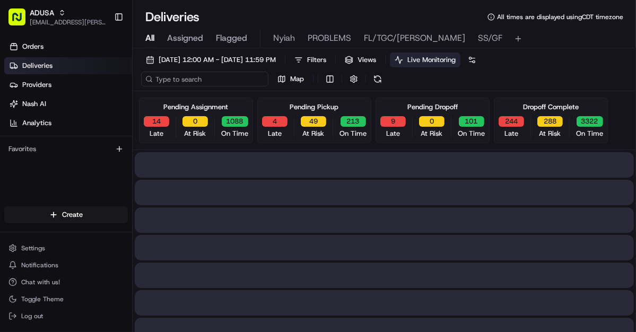
click at [193, 76] on input at bounding box center [204, 79] width 127 height 15
paste input "m707342444"
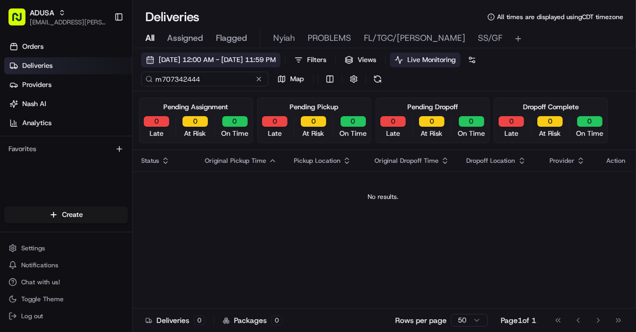
type input "m707342444"
click at [213, 56] on span "08/16/2025 12:00 AM - 08/16/2025 11:59 PM" at bounding box center [217, 60] width 117 height 10
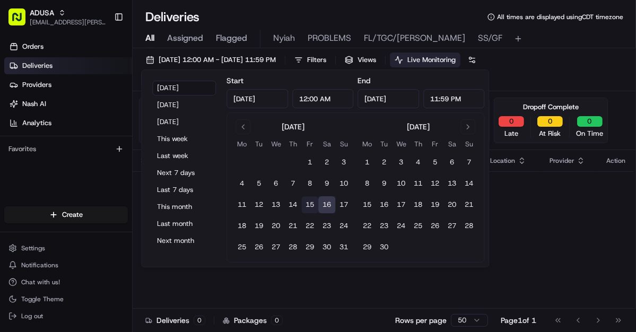
click at [312, 203] on button "15" at bounding box center [309, 204] width 17 height 17
type input "Aug 15, 2025"
click at [308, 204] on button "15" at bounding box center [309, 204] width 17 height 17
click at [547, 258] on div "Status Original Pickup Time Pickup Location Original Dropoff Time Dropoff Locat…" at bounding box center [389, 239] width 512 height 178
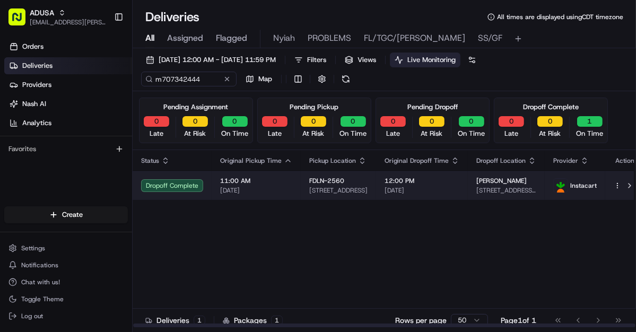
click at [334, 184] on span "FDLN-2560" at bounding box center [326, 181] width 35 height 8
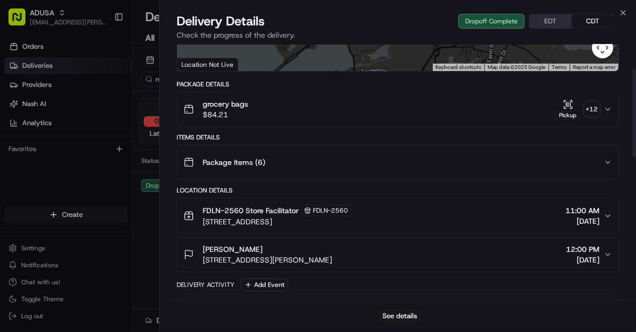
scroll to position [57, 0]
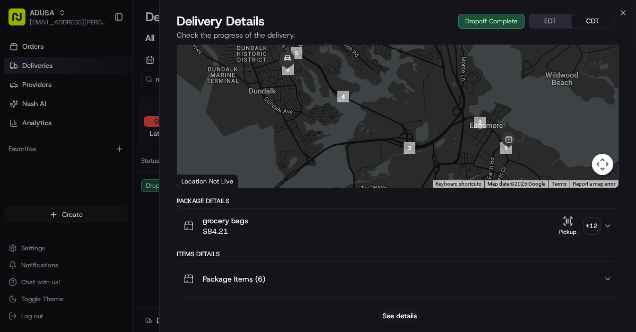
click at [609, 226] on icon "button" at bounding box center [608, 226] width 4 height 2
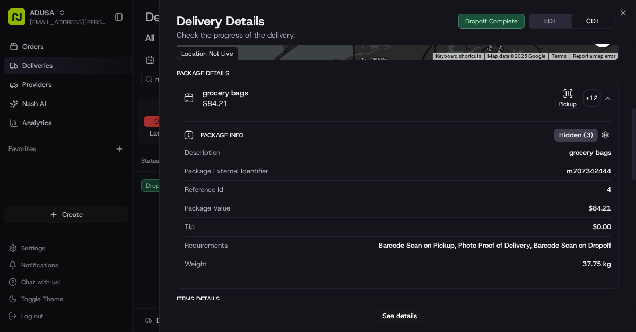
scroll to position [142, 0]
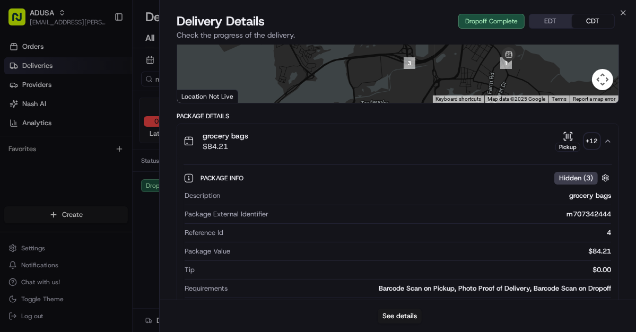
click at [568, 138] on icon "button" at bounding box center [568, 136] width 0 height 4
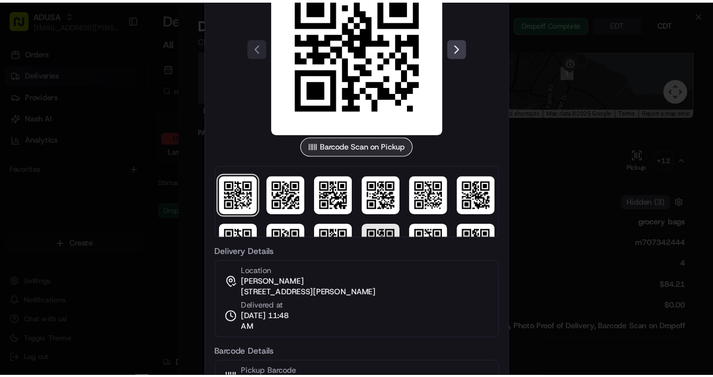
scroll to position [73, 0]
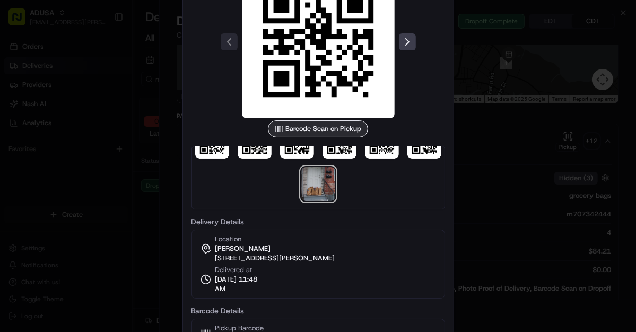
click at [321, 187] on img at bounding box center [318, 184] width 34 height 34
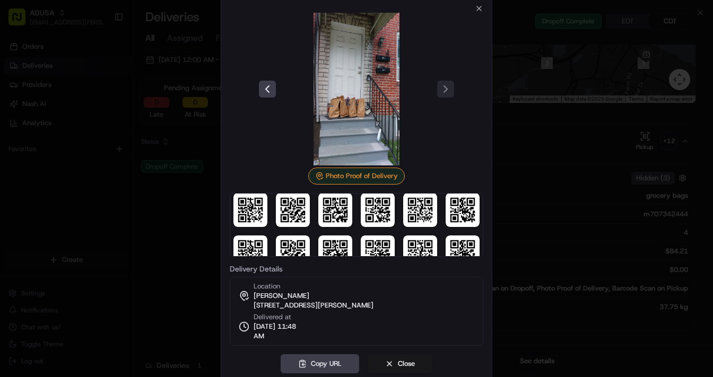
scroll to position [0, 0]
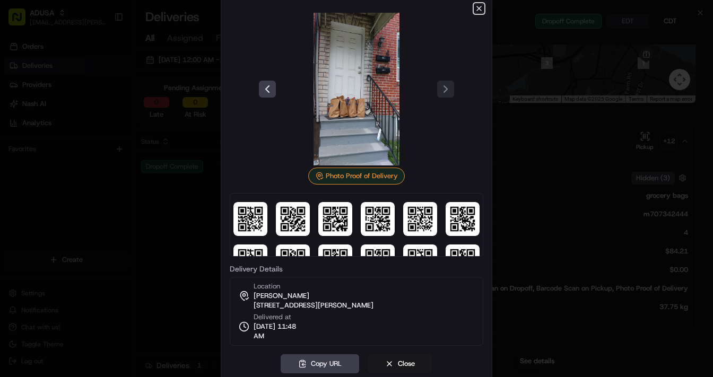
click at [480, 6] on icon "button" at bounding box center [479, 8] width 4 height 4
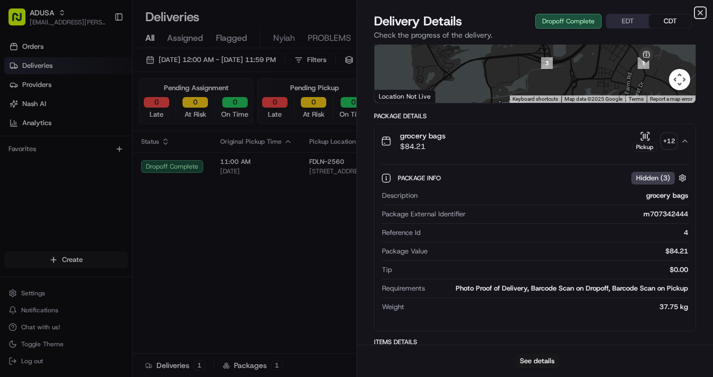
click at [636, 13] on icon "button" at bounding box center [700, 12] width 8 height 8
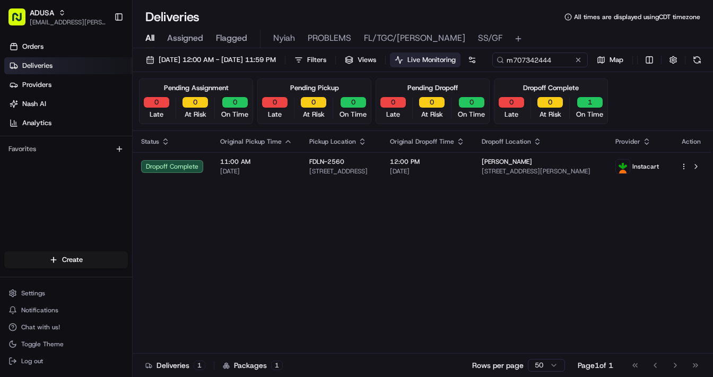
click at [145, 38] on span "All" at bounding box center [149, 38] width 9 height 13
click at [573, 65] on button at bounding box center [578, 60] width 11 height 11
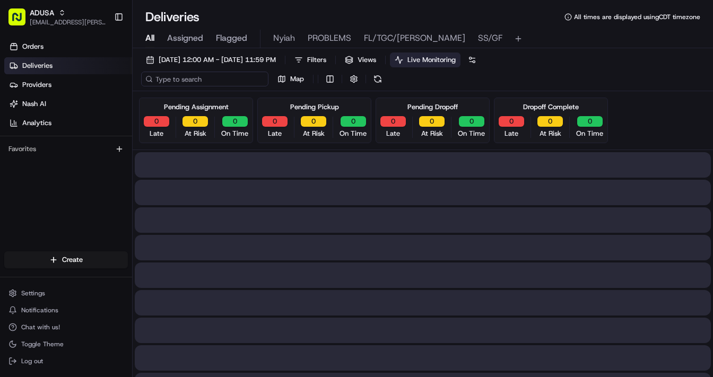
click at [197, 80] on input at bounding box center [204, 79] width 127 height 15
paste input "m698716213"
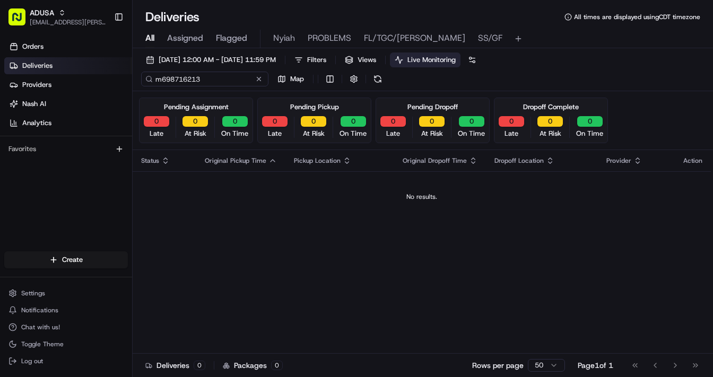
type input "m698716213"
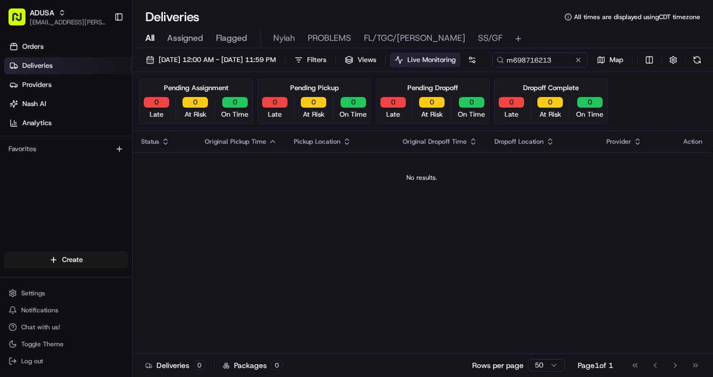
click at [153, 37] on span "All" at bounding box center [149, 38] width 9 height 13
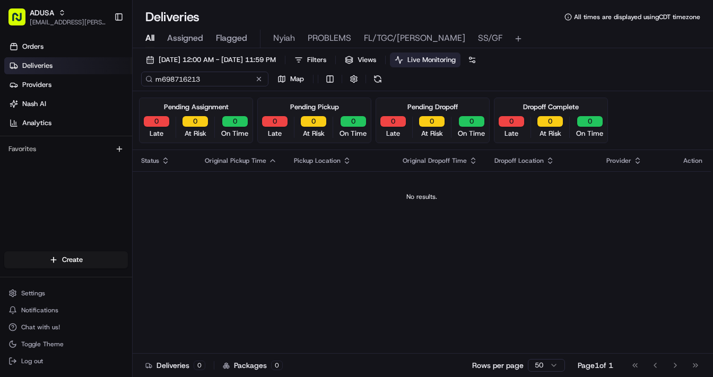
click at [218, 80] on input "m698716213" at bounding box center [204, 79] width 127 height 15
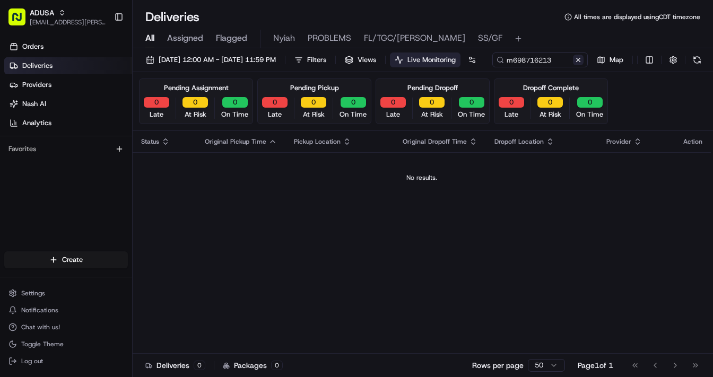
click at [493, 67] on div "m698716213 Map" at bounding box center [599, 60] width 212 height 15
click at [152, 38] on span "All" at bounding box center [149, 38] width 9 height 13
click at [573, 65] on button at bounding box center [578, 60] width 11 height 11
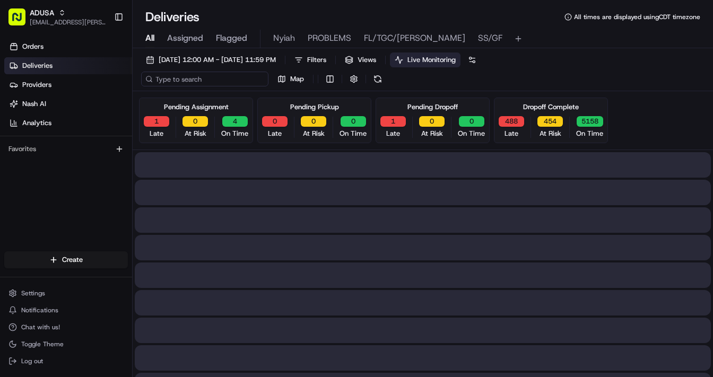
click at [195, 76] on input at bounding box center [204, 79] width 127 height 15
paste input "m698716213"
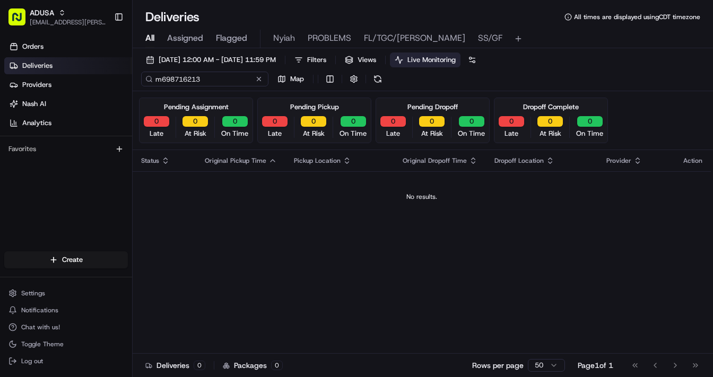
type input "m698716213"
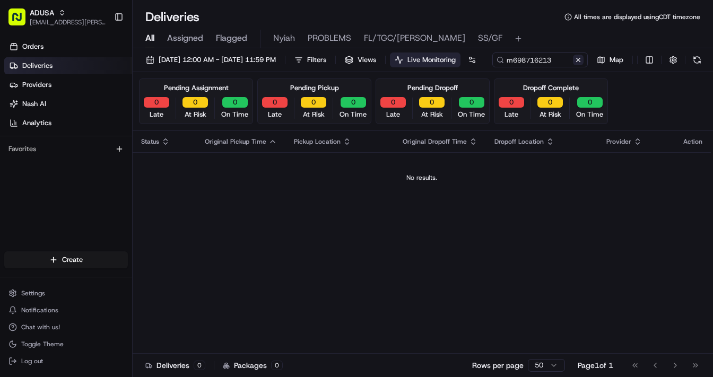
click at [493, 67] on div "m698716213 Map" at bounding box center [599, 60] width 212 height 15
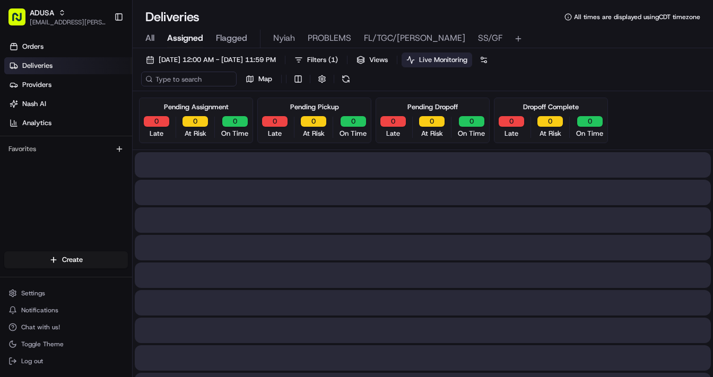
click at [174, 38] on span "Assigned" at bounding box center [185, 38] width 36 height 13
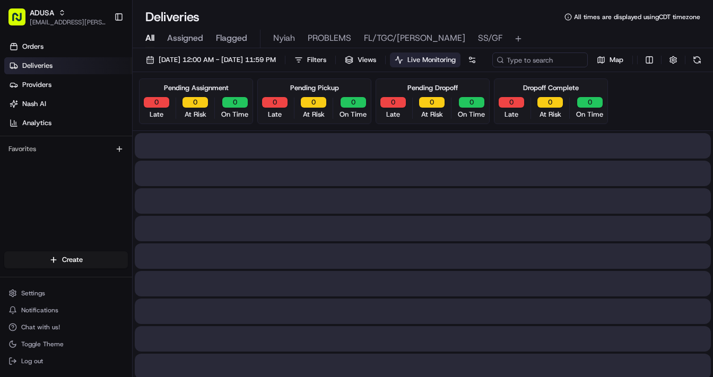
click at [149, 36] on span "All" at bounding box center [149, 38] width 9 height 13
click at [184, 58] on span "08/15/2025 12:00 AM - 08/15/2025 11:59 PM" at bounding box center [217, 60] width 117 height 10
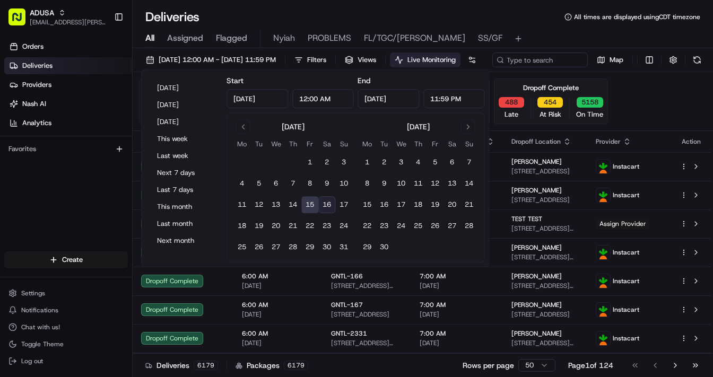
click at [327, 201] on button "16" at bounding box center [326, 204] width 17 height 17
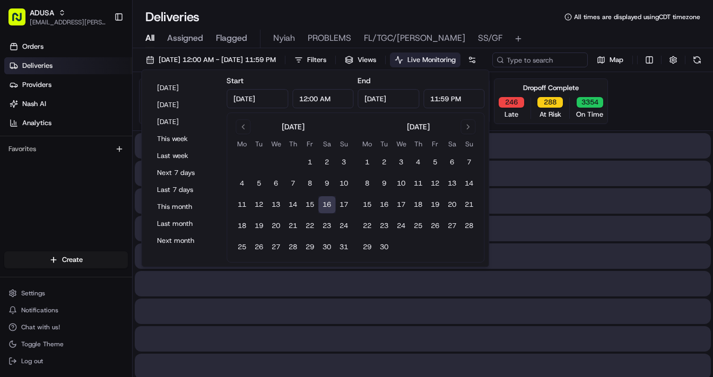
type input "Aug 16, 2025"
click at [329, 205] on button "16" at bounding box center [326, 204] width 17 height 17
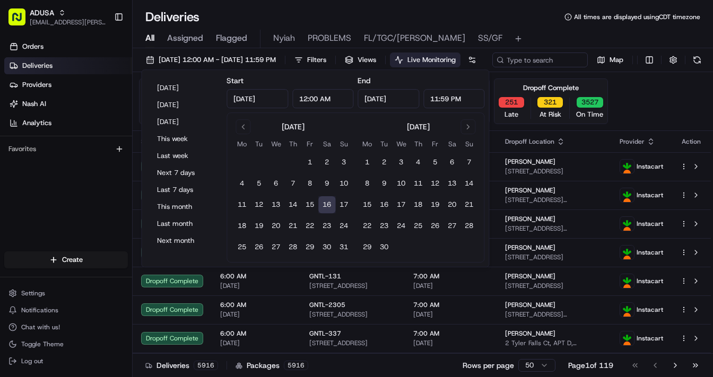
click at [575, 72] on div "08/16/2025 12:00 AM - 08/16/2025 11:59 PM Filters Views Live Monitoring Map" at bounding box center [423, 63] width 581 height 20
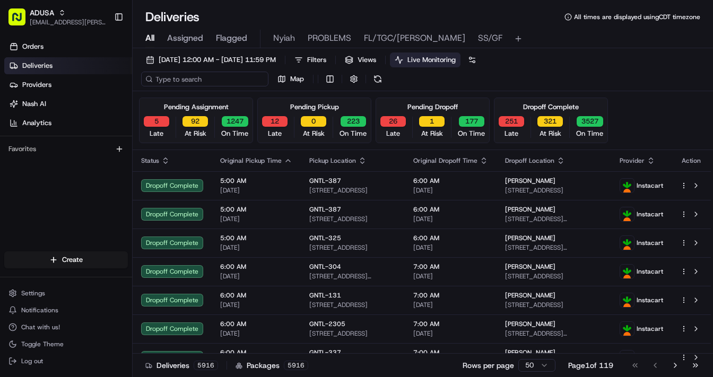
click at [184, 80] on input at bounding box center [204, 79] width 127 height 15
paste input "m698716213"
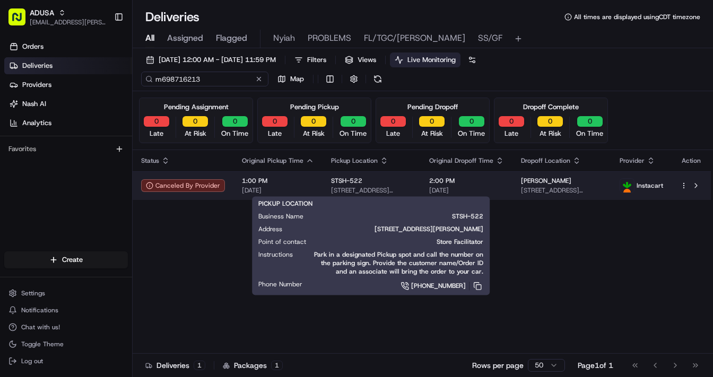
type input "m698716213"
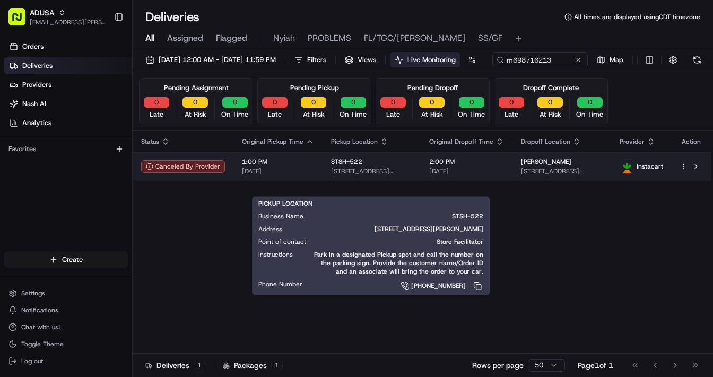
click at [401, 166] on div "STSH-522" at bounding box center [371, 162] width 81 height 8
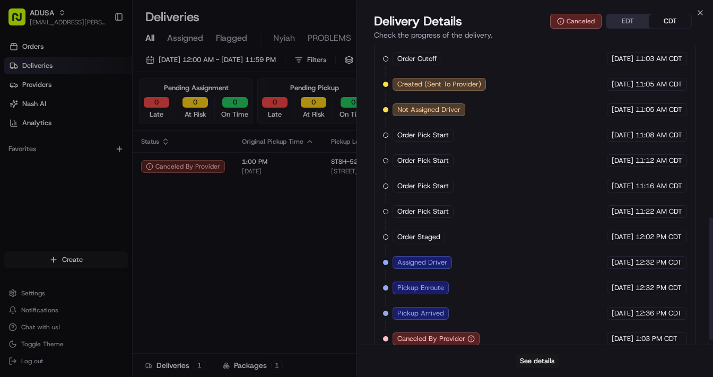
scroll to position [436, 0]
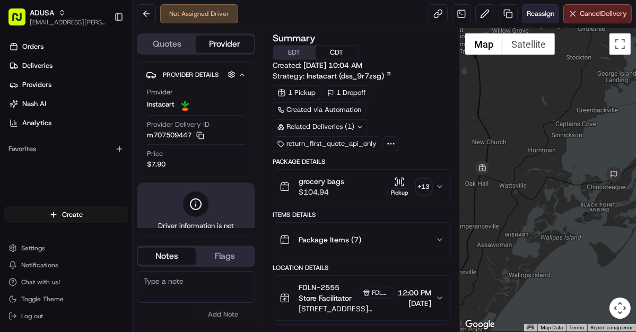
click at [540, 12] on span "Reassign" at bounding box center [541, 14] width 28 height 10
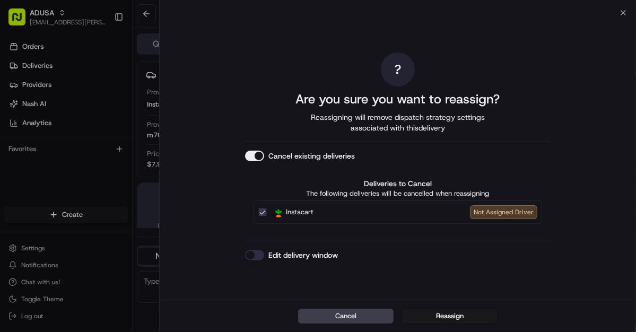
click at [256, 254] on button "Edit delivery window" at bounding box center [254, 255] width 19 height 11
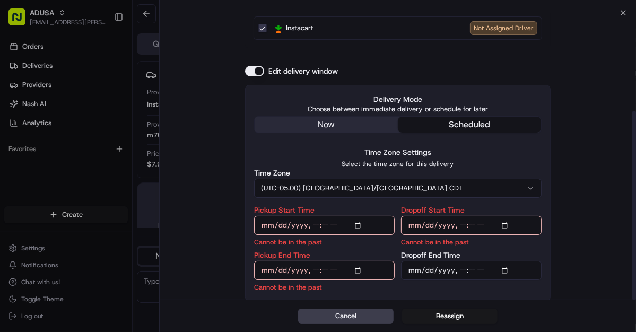
scroll to position [149, 0]
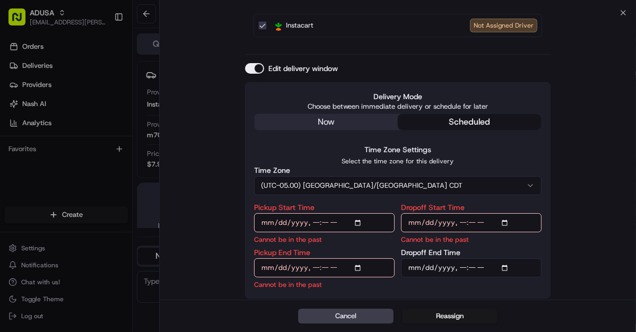
click at [359, 222] on input "Pickup Start Time" at bounding box center [324, 222] width 141 height 19
type input "[DATE]T14:00"
click at [506, 223] on input "Dropoff Start Time" at bounding box center [471, 222] width 141 height 19
type input "[DATE]T14:00"
click at [359, 269] on input "Pickup End Time" at bounding box center [324, 267] width 141 height 19
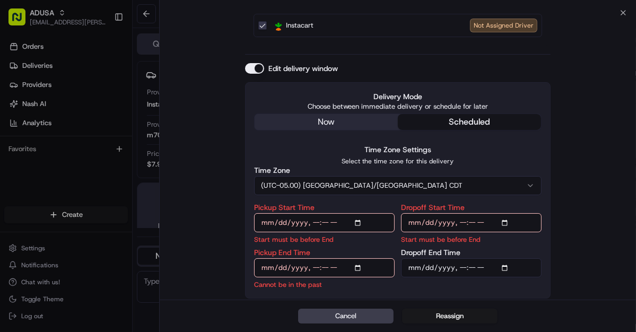
scroll to position [137, 0]
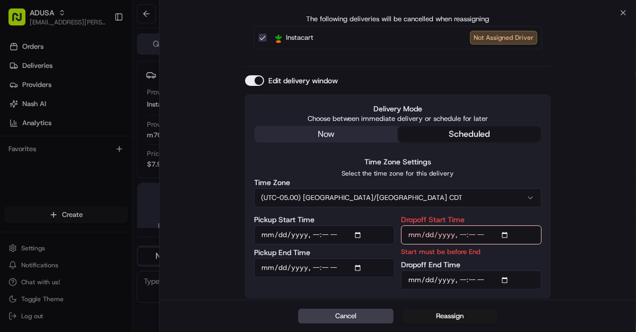
type input "2025-08-16T14:30"
click at [504, 278] on input "Dropoff End Time" at bounding box center [471, 280] width 141 height 19
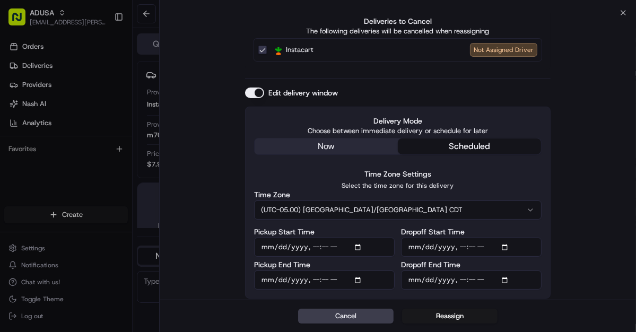
type input "[DATE]T15:00"
click at [473, 296] on div "Delivery Mode Choose between immediate delivery or schedule for later now sched…" at bounding box center [398, 203] width 306 height 192
click at [450, 314] on button "Reassign" at bounding box center [450, 316] width 96 height 15
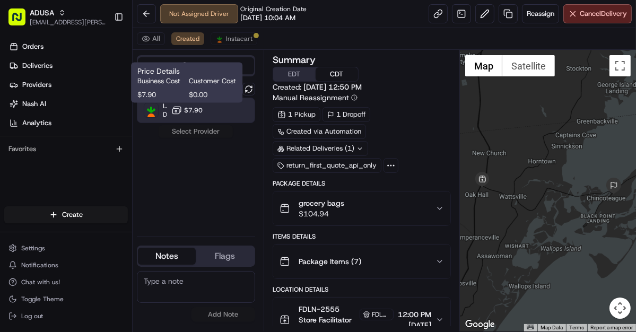
click at [193, 109] on span "$7.90" at bounding box center [193, 110] width 19 height 8
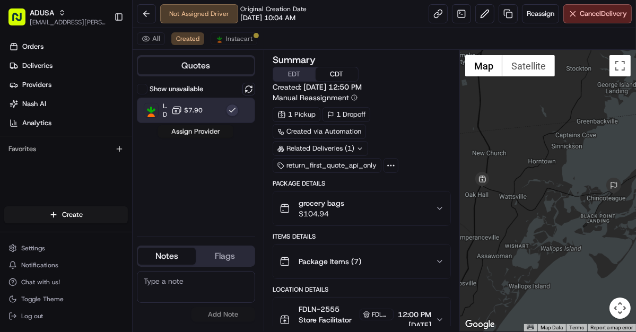
click at [189, 131] on button "Assign Provider" at bounding box center [195, 131] width 75 height 13
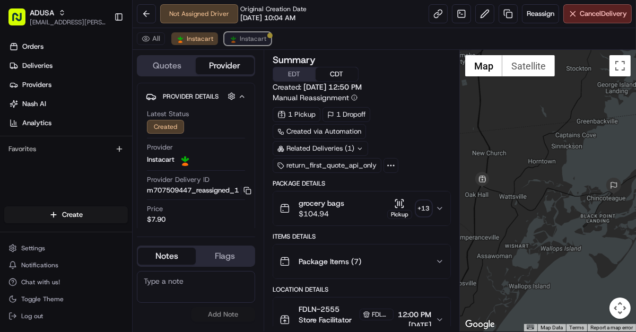
click at [249, 40] on span "Instacart" at bounding box center [253, 38] width 27 height 8
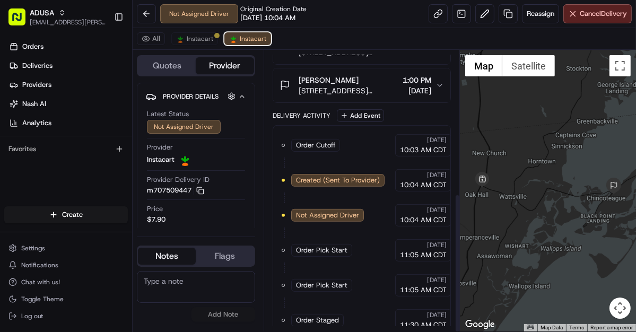
scroll to position [289, 0]
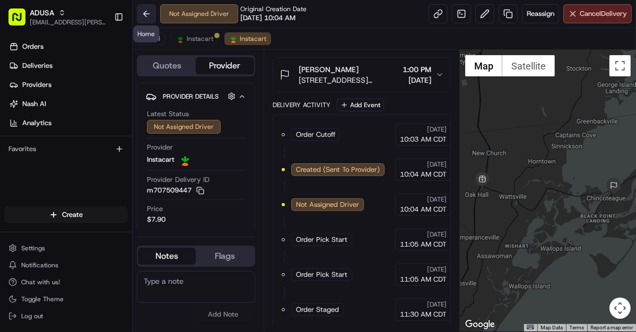
click at [145, 10] on button at bounding box center [146, 13] width 19 height 19
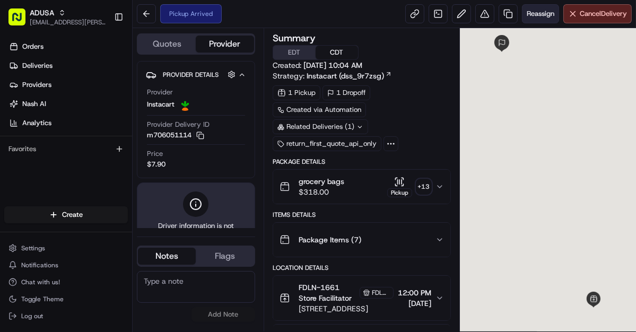
click at [531, 11] on span "Reassign" at bounding box center [541, 14] width 28 height 10
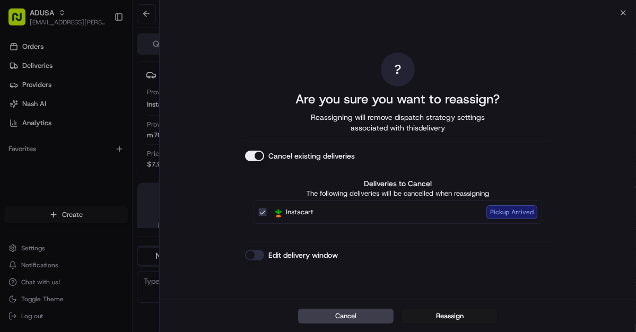
click at [253, 256] on button "Edit delivery window" at bounding box center [254, 255] width 19 height 11
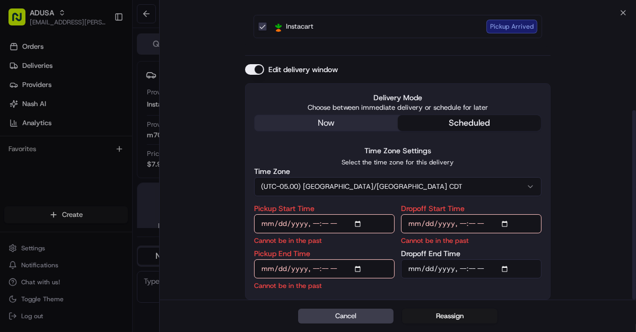
scroll to position [149, 0]
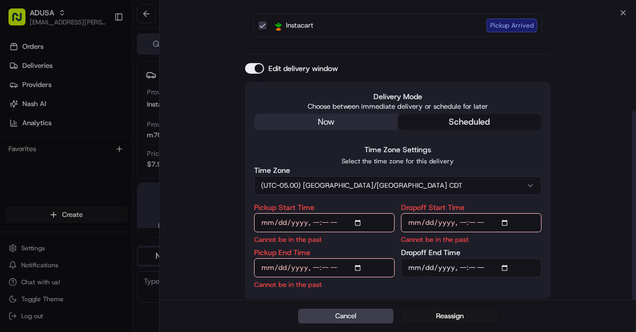
click at [359, 222] on input "Pickup Start Time" at bounding box center [324, 222] width 141 height 19
type input "[DATE]T14:00"
click at [507, 223] on input "Dropoff Start Time" at bounding box center [471, 222] width 141 height 19
type input "[DATE]T14:00"
click at [360, 267] on input "Pickup End Time" at bounding box center [324, 267] width 141 height 19
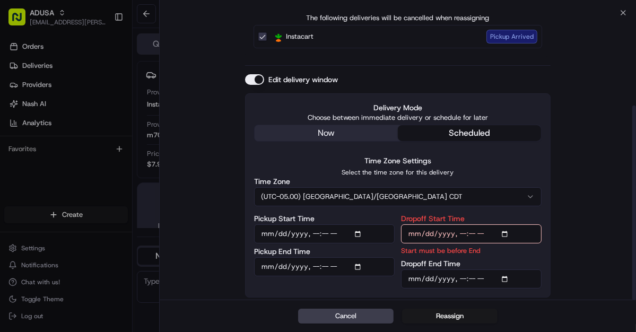
scroll to position [137, 0]
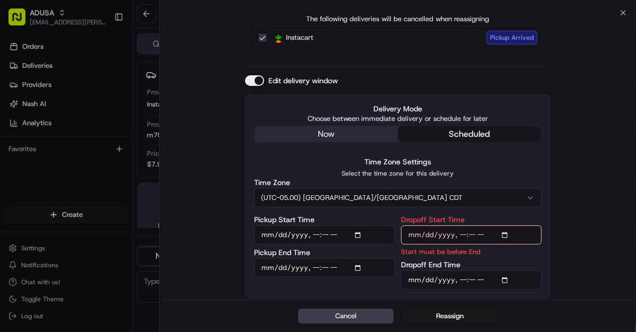
type input "2025-08-16T14:30"
click at [508, 234] on input "Dropoff Start Time" at bounding box center [471, 235] width 141 height 19
click at [505, 279] on input "Dropoff End Time" at bounding box center [471, 280] width 141 height 19
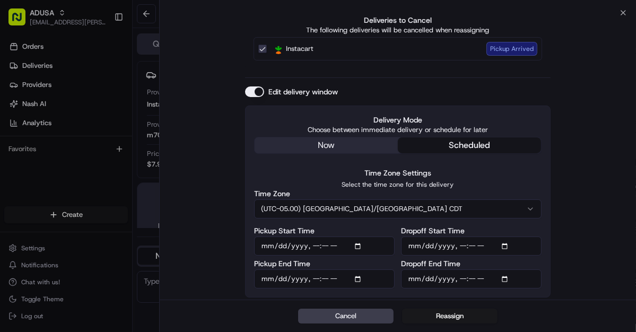
scroll to position [125, 0]
type input "[DATE]T15:00"
click at [548, 287] on div "Delivery Mode Choose between immediate delivery or schedule for later now sched…" at bounding box center [398, 203] width 306 height 192
click at [440, 313] on button "Reassign" at bounding box center [450, 316] width 96 height 15
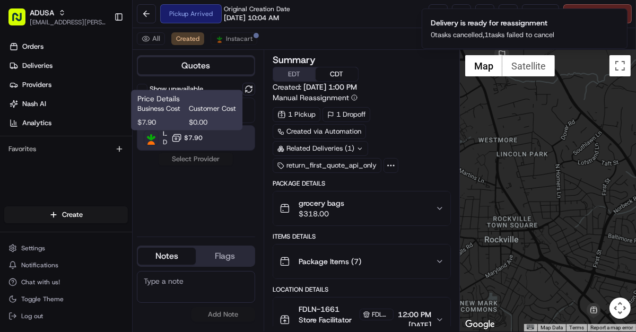
click at [185, 138] on span "$7.90" at bounding box center [193, 138] width 19 height 8
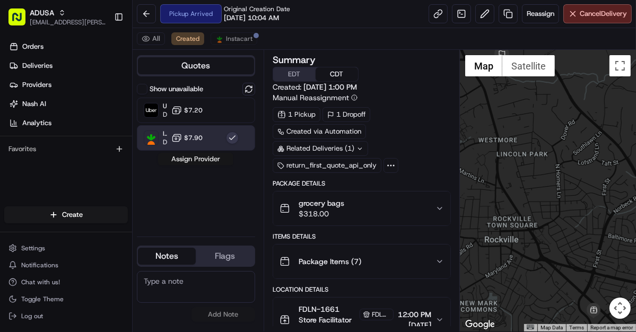
click at [191, 158] on button "Assign Provider" at bounding box center [195, 159] width 75 height 13
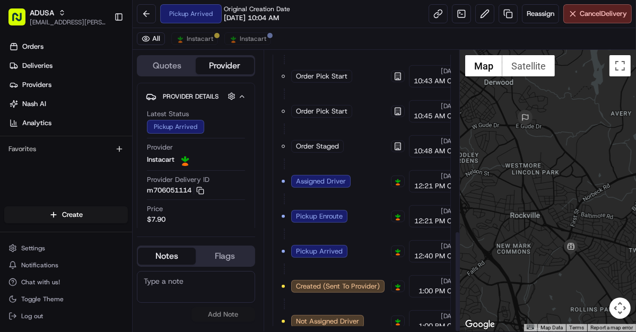
scroll to position [498, 0]
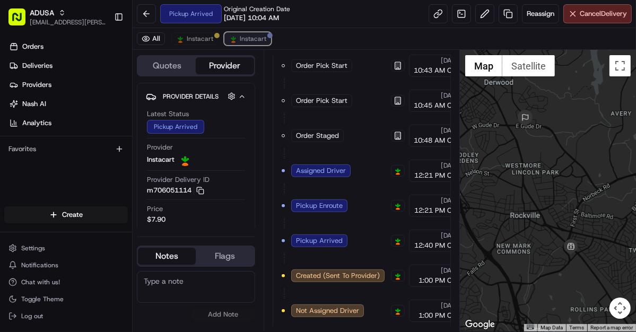
click at [249, 40] on span "Instacart" at bounding box center [253, 38] width 27 height 8
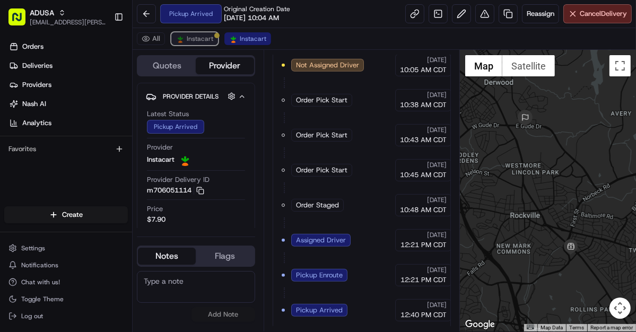
click at [198, 42] on span "Instacart" at bounding box center [200, 38] width 27 height 8
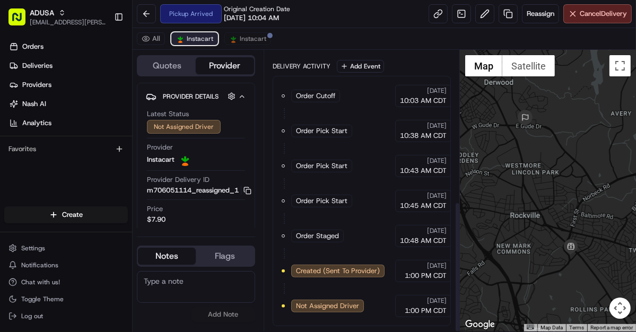
scroll to position [324, 0]
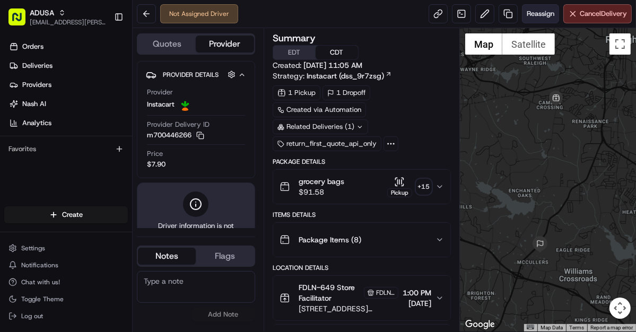
click at [541, 15] on span "Reassign" at bounding box center [541, 14] width 28 height 10
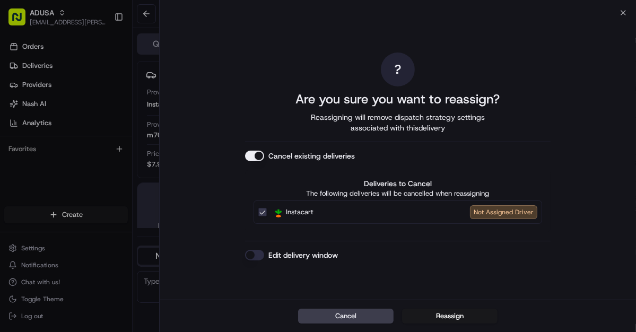
click at [259, 256] on button "Edit delivery window" at bounding box center [254, 255] width 19 height 11
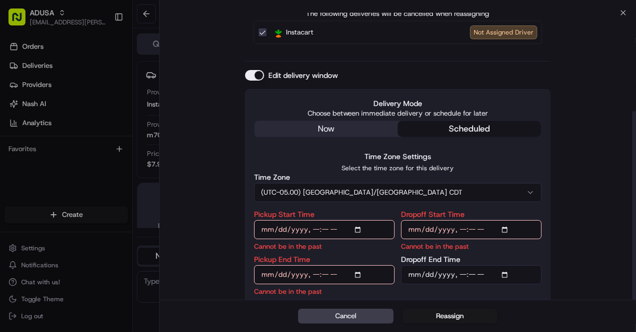
scroll to position [149, 0]
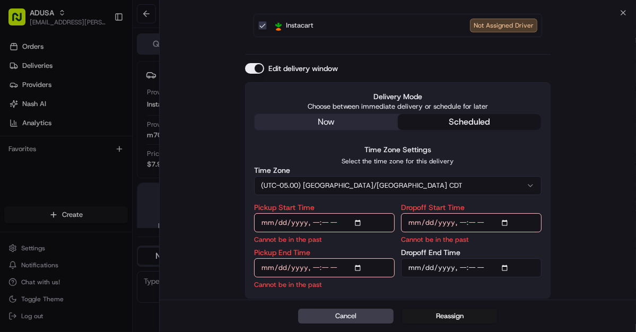
click at [361, 222] on input "Pickup Start Time" at bounding box center [324, 222] width 141 height 19
type input "[DATE]T15:00"
click at [505, 222] on input "Dropoff Start Time" at bounding box center [471, 222] width 141 height 19
type input "[DATE]T15:00"
click at [361, 267] on input "Pickup End Time" at bounding box center [324, 267] width 141 height 19
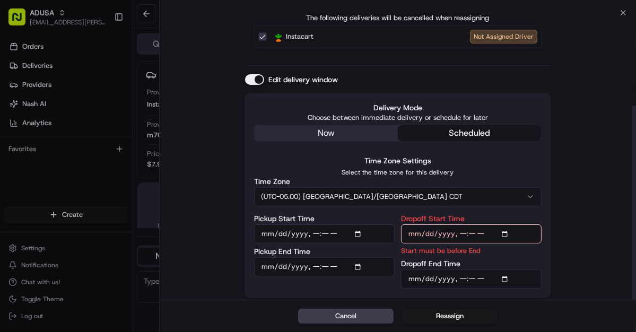
scroll to position [137, 0]
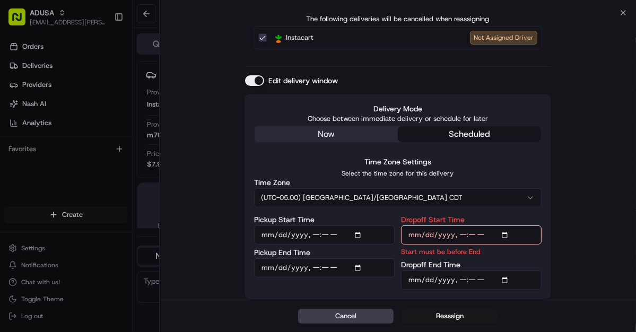
type input "[DATE]T15:30"
click at [508, 278] on input "Dropoff End Time" at bounding box center [471, 280] width 141 height 19
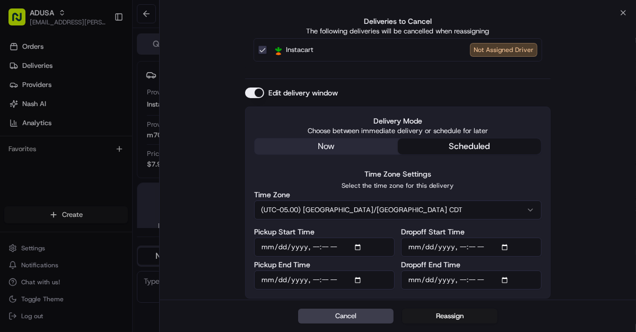
type input "[DATE]T16:00"
click at [565, 293] on div "? Are you sure you want to reassign? Reassigning will remove dispatch strategy …" at bounding box center [398, 94] width 477 height 413
click at [446, 318] on button "Reassign" at bounding box center [450, 316] width 96 height 15
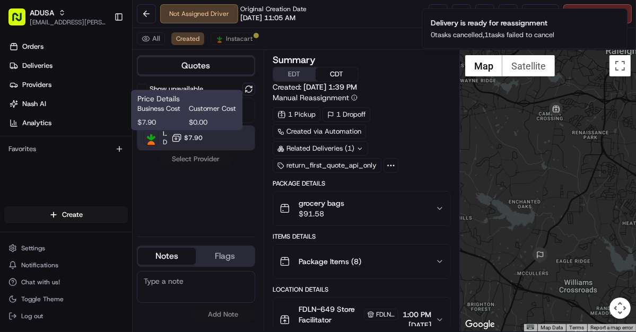
click at [185, 136] on span "$7.90" at bounding box center [193, 138] width 19 height 8
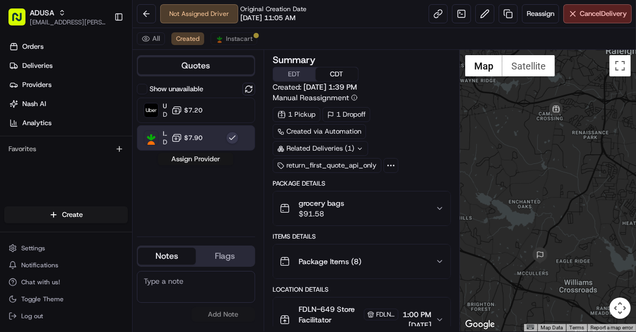
click at [209, 157] on button "Assign Provider" at bounding box center [195, 159] width 75 height 13
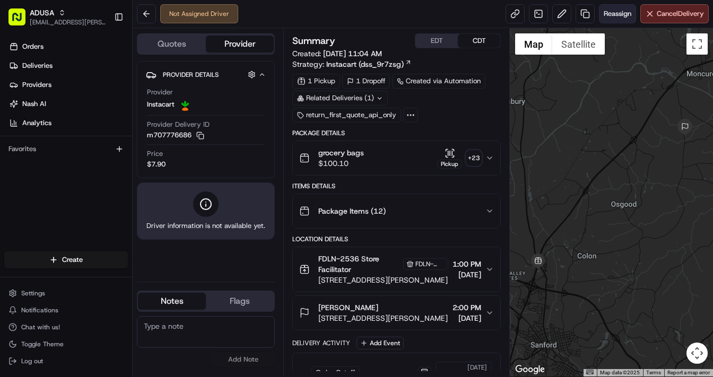
click at [610, 14] on span "Reassign" at bounding box center [618, 14] width 28 height 10
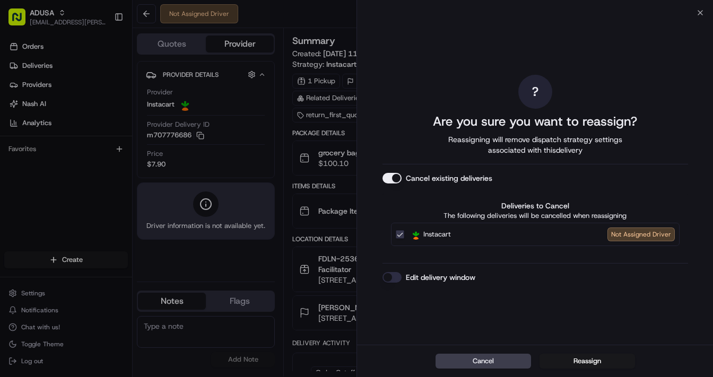
click at [400, 276] on button "Edit delivery window" at bounding box center [392, 277] width 19 height 11
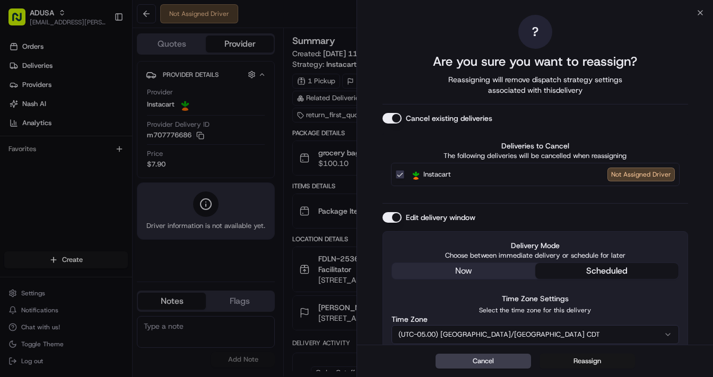
click at [595, 357] on button "Reassign" at bounding box center [588, 361] width 96 height 15
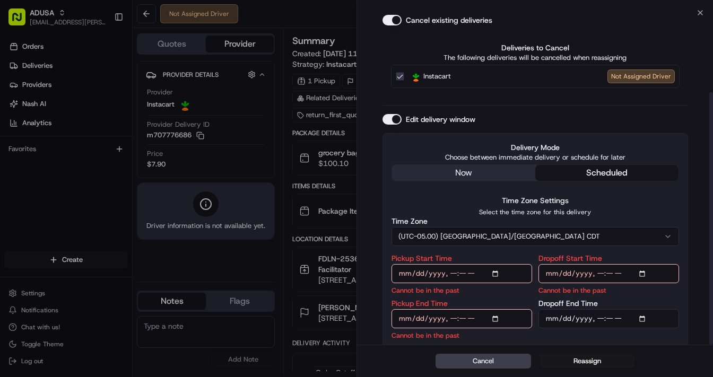
scroll to position [104, 0]
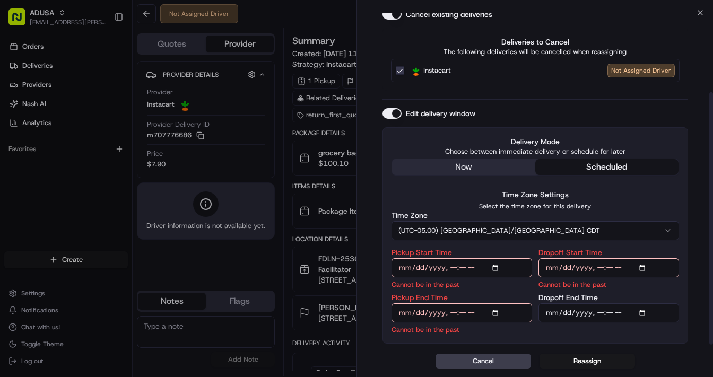
click at [496, 272] on input "Pickup Start Time" at bounding box center [462, 267] width 141 height 19
click at [495, 270] on input "Pickup Start Time" at bounding box center [462, 267] width 141 height 19
type input "[DATE]T15:00"
click at [645, 269] on input "Dropoff Start Time" at bounding box center [609, 267] width 141 height 19
type input "[DATE]T15:00"
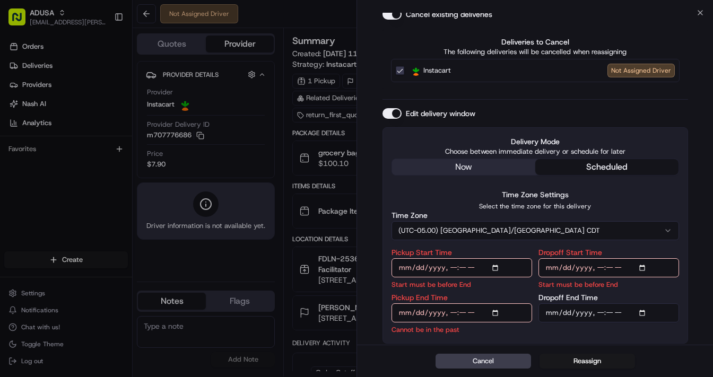
click at [502, 310] on input "Pickup End Time" at bounding box center [462, 313] width 141 height 19
click at [497, 311] on input "Pickup End Time" at bounding box center [462, 313] width 141 height 19
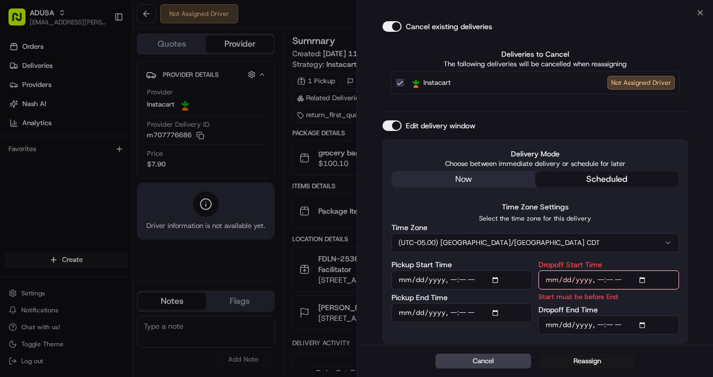
type input "[DATE]T15:30"
click at [642, 323] on input "Dropoff End Time" at bounding box center [609, 325] width 141 height 19
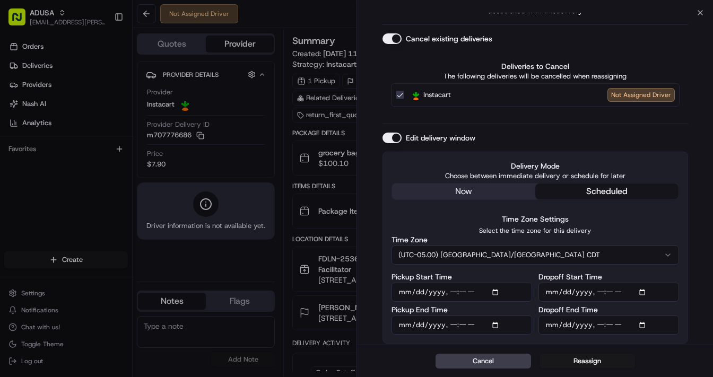
type input "[DATE]T16:00"
click at [697, 313] on div "? Are you sure you want to reassign? Reassigning will remove dispatch strategy …" at bounding box center [535, 139] width 356 height 413
click at [575, 359] on button "Reassign" at bounding box center [588, 361] width 96 height 15
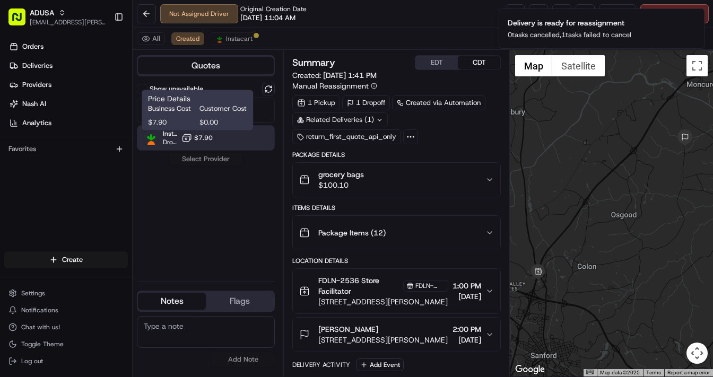
click at [189, 138] on icon at bounding box center [187, 138] width 11 height 11
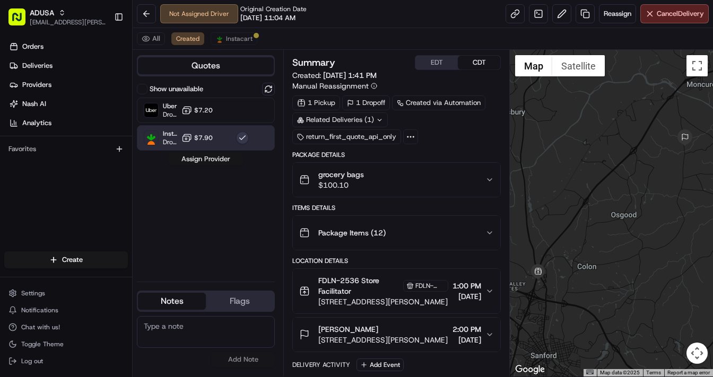
click at [209, 161] on button "Assign Provider" at bounding box center [205, 159] width 75 height 13
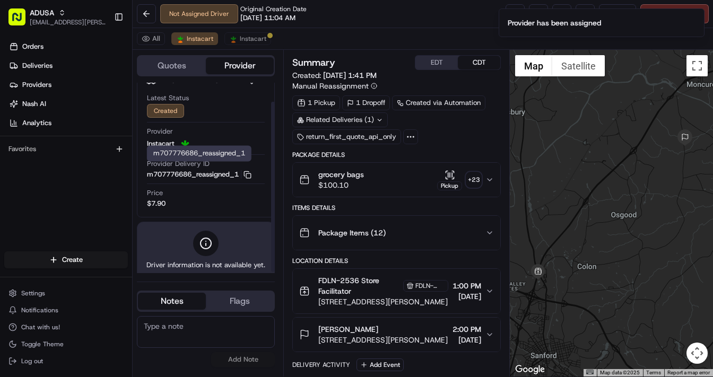
scroll to position [23, 0]
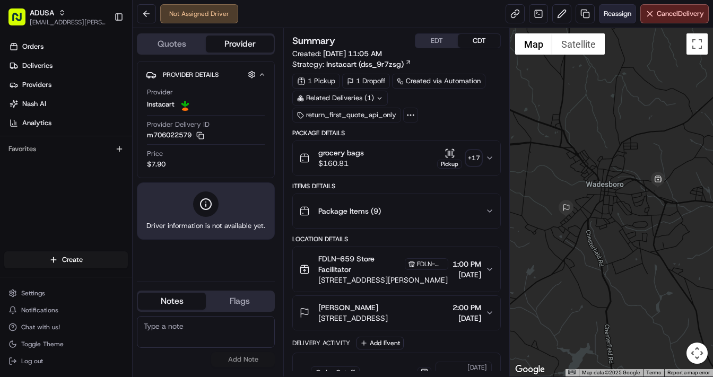
click at [618, 13] on span "Reassign" at bounding box center [618, 14] width 28 height 10
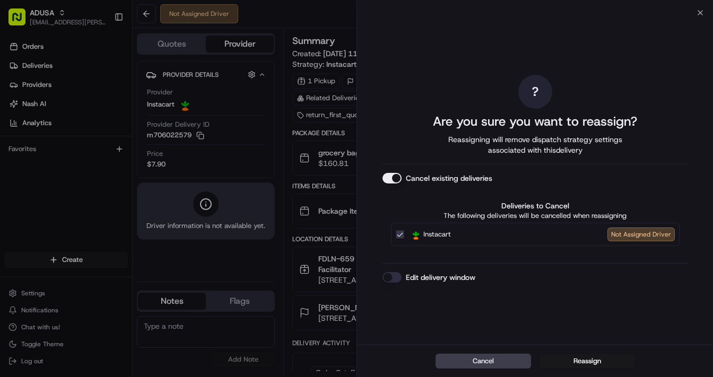
click at [394, 276] on button "Edit delivery window" at bounding box center [392, 277] width 19 height 11
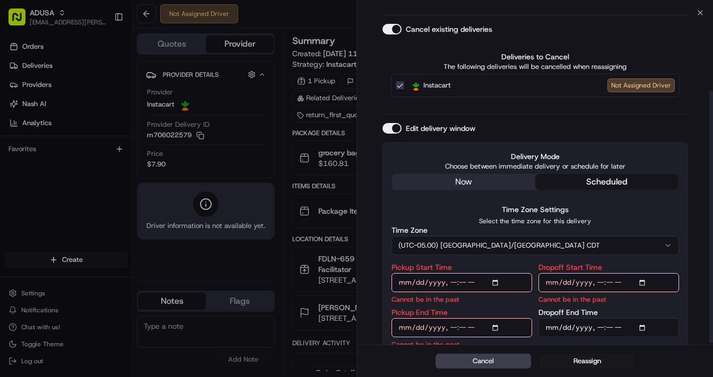
scroll to position [104, 0]
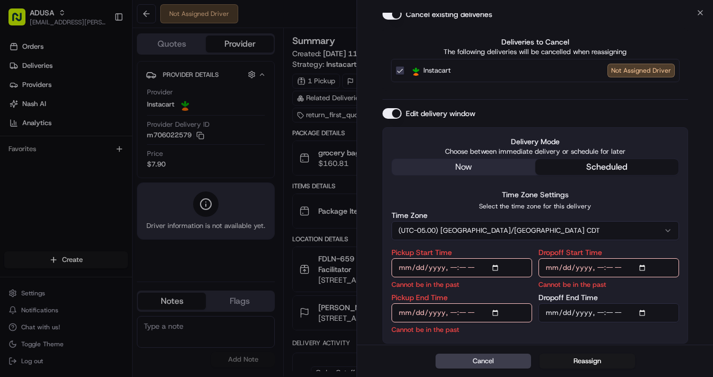
click at [498, 269] on input "Pickup Start Time" at bounding box center [462, 267] width 141 height 19
type input "[DATE]T15:00"
click at [642, 265] on input "Dropoff Start Time" at bounding box center [609, 267] width 141 height 19
type input "[DATE]T15:00"
click at [502, 312] on input "Pickup End Time" at bounding box center [462, 313] width 141 height 19
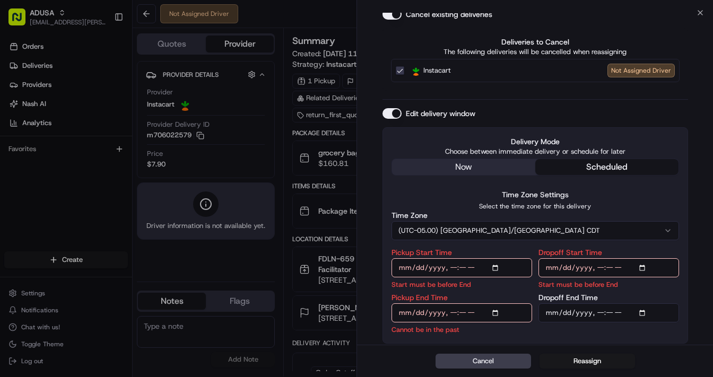
click at [498, 312] on input "Pickup End Time" at bounding box center [462, 313] width 141 height 19
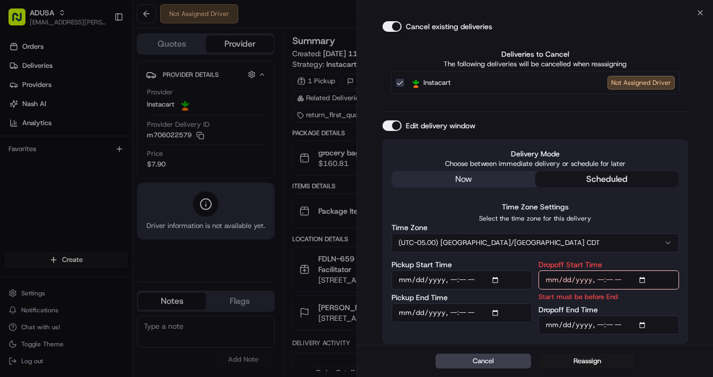
type input "2025-08-16T15:30"
click at [642, 323] on input "Dropoff End Time" at bounding box center [609, 325] width 141 height 19
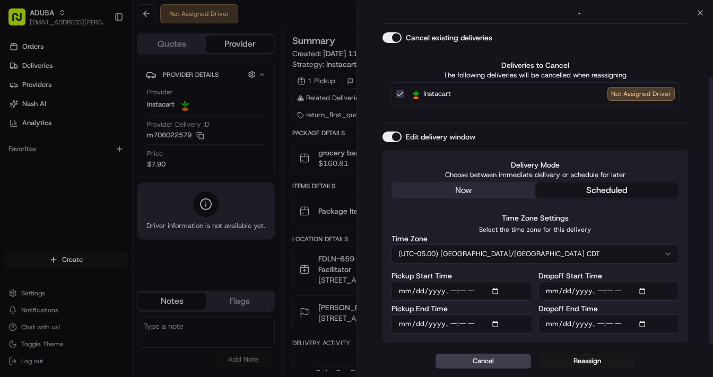
scroll to position [80, 0]
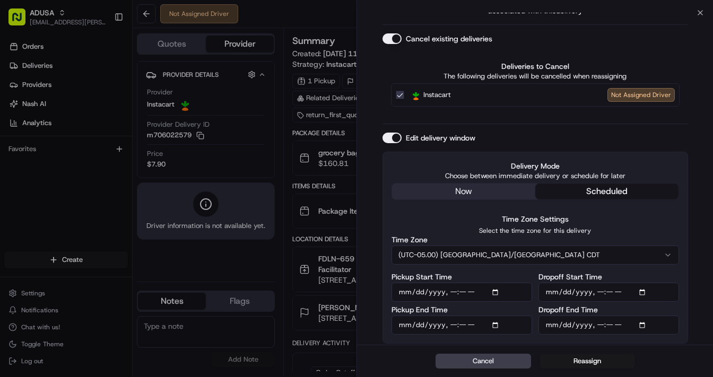
type input "2025-08-16T16:00"
click at [611, 342] on div "Delivery Mode Choose between immediate delivery or schedule for later now sched…" at bounding box center [536, 248] width 306 height 192
click at [584, 359] on button "Reassign" at bounding box center [588, 361] width 96 height 15
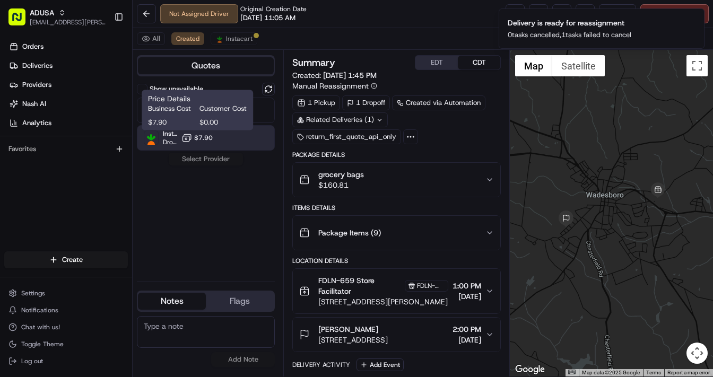
click at [198, 136] on span "$7.90" at bounding box center [203, 138] width 19 height 8
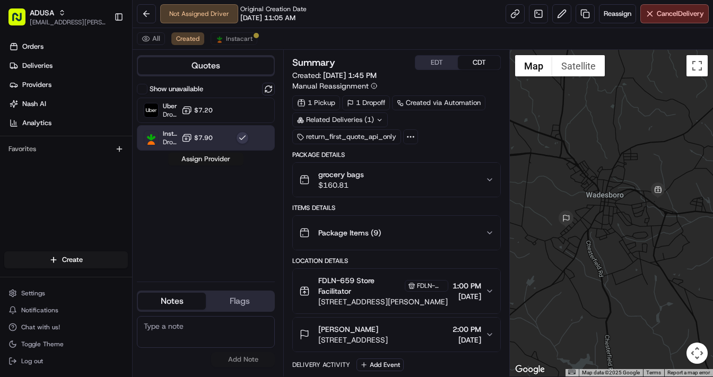
click at [204, 160] on button "Assign Provider" at bounding box center [205, 159] width 75 height 13
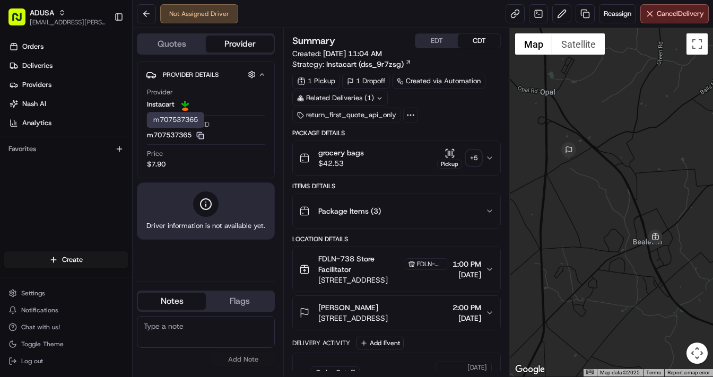
click at [202, 134] on rect "button" at bounding box center [201, 136] width 5 height 5
